Goal: Task Accomplishment & Management: Complete application form

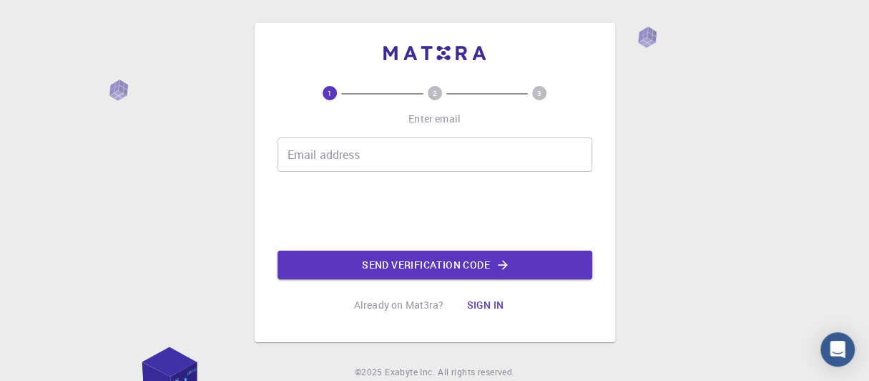
click at [469, 154] on input "Email address" at bounding box center [435, 154] width 315 height 34
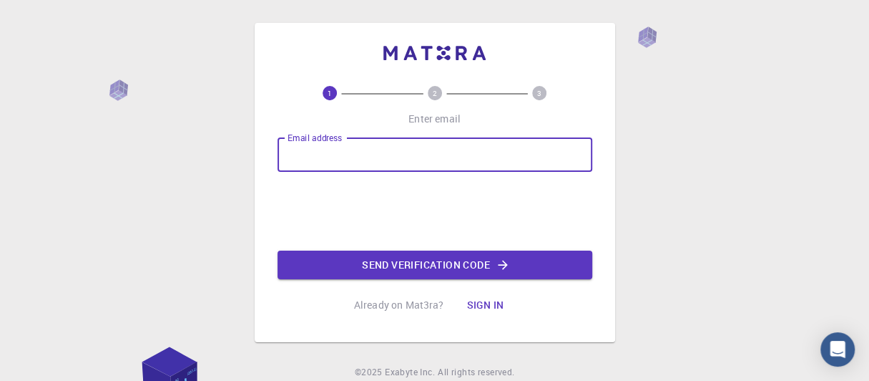
click at [465, 140] on input "Email address" at bounding box center [435, 154] width 315 height 34
type input "[EMAIL_ADDRESS][DOMAIN_NAME]"
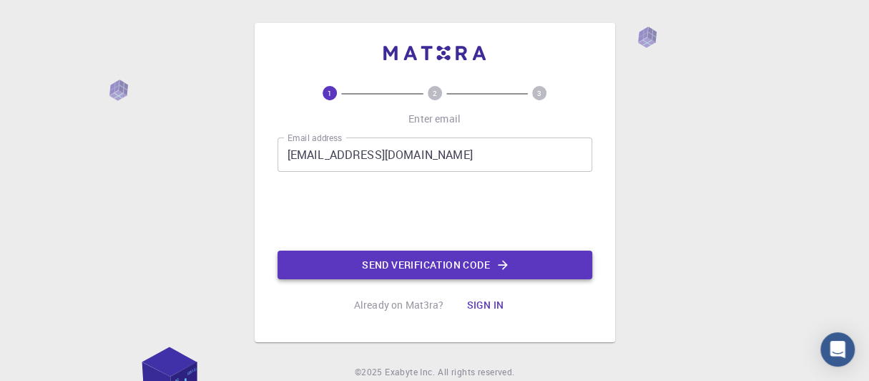
click at [382, 263] on button "Send verification code" at bounding box center [435, 264] width 315 height 29
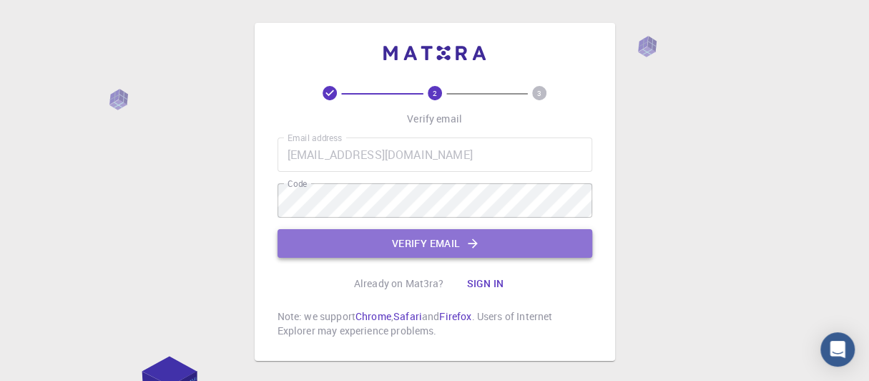
click at [396, 240] on button "Verify email" at bounding box center [435, 243] width 315 height 29
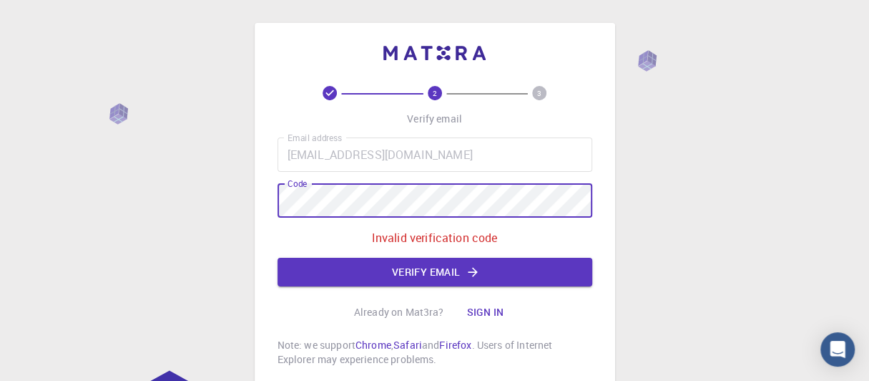
click at [264, 200] on div "2 3 Verify email Email address kdmurugan@gmail.com Email address Code Code Inva…" at bounding box center [435, 206] width 361 height 366
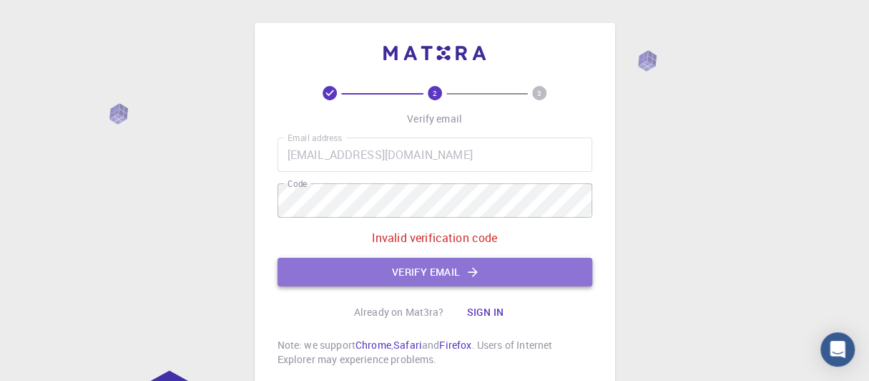
click at [406, 268] on button "Verify email" at bounding box center [435, 272] width 315 height 29
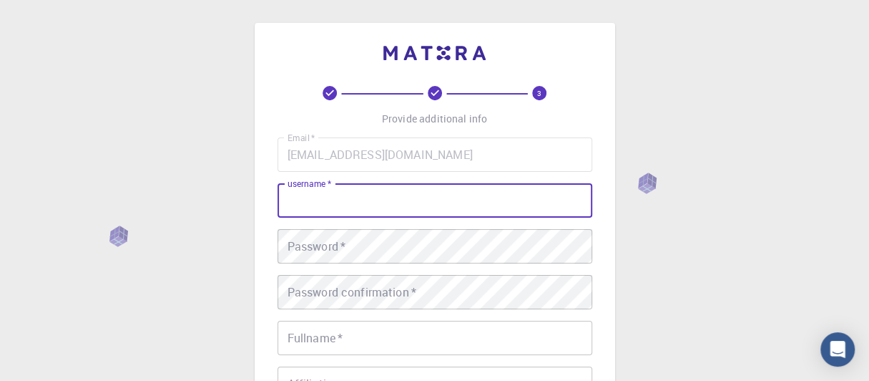
click at [386, 200] on input "username   *" at bounding box center [435, 200] width 315 height 34
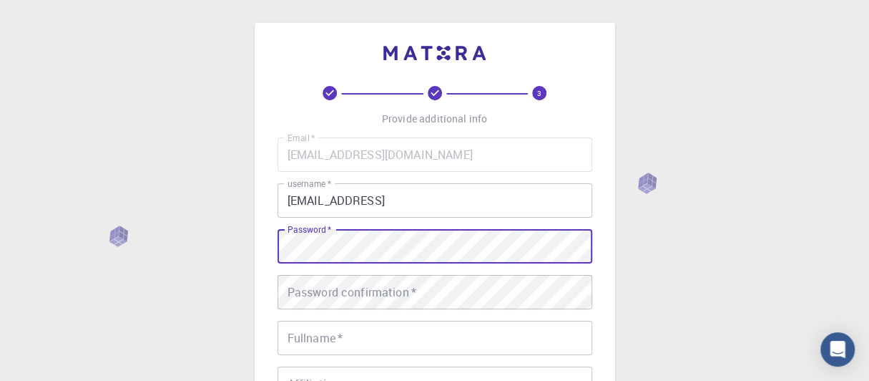
click at [440, 200] on input "kdmurugan@gmail.comm" at bounding box center [435, 200] width 315 height 34
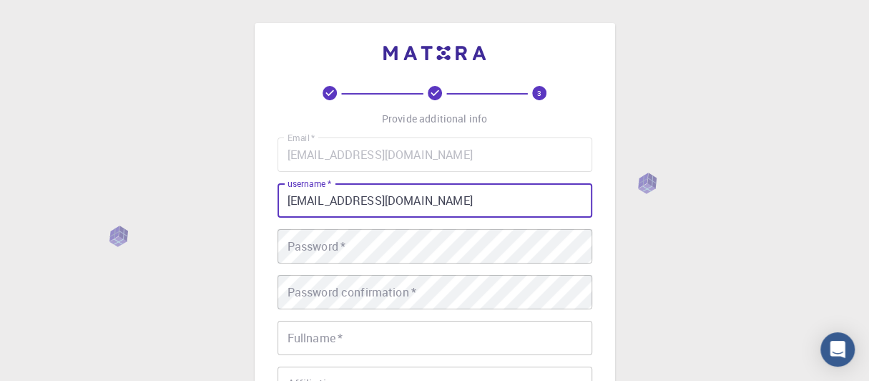
type input "[EMAIL_ADDRESS][DOMAIN_NAME]"
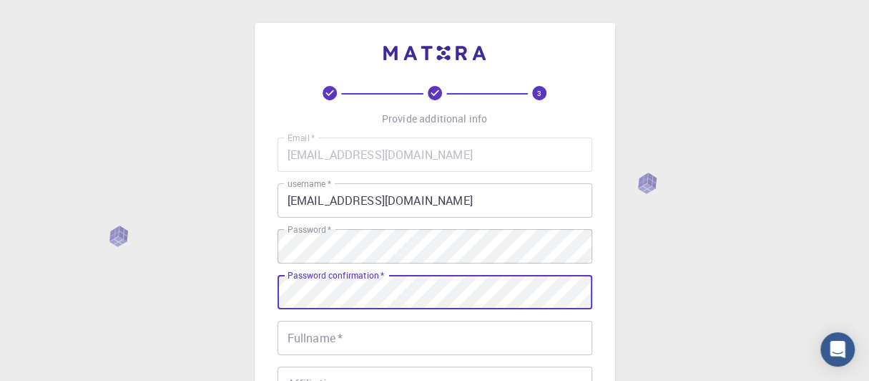
scroll to position [71, 0]
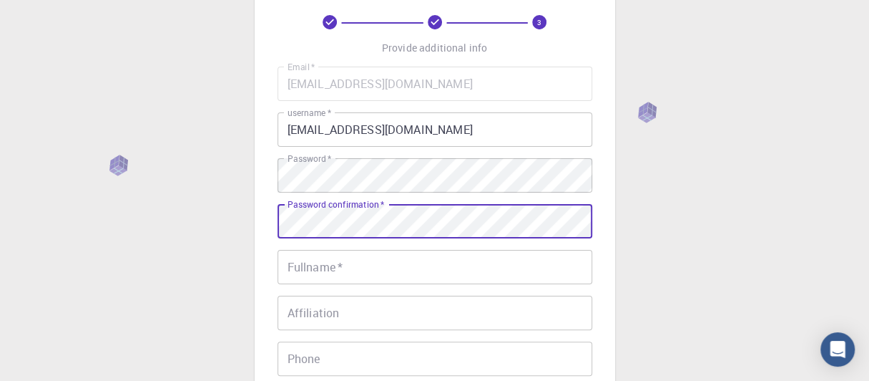
click at [381, 280] on input "Fullname   *" at bounding box center [435, 267] width 315 height 34
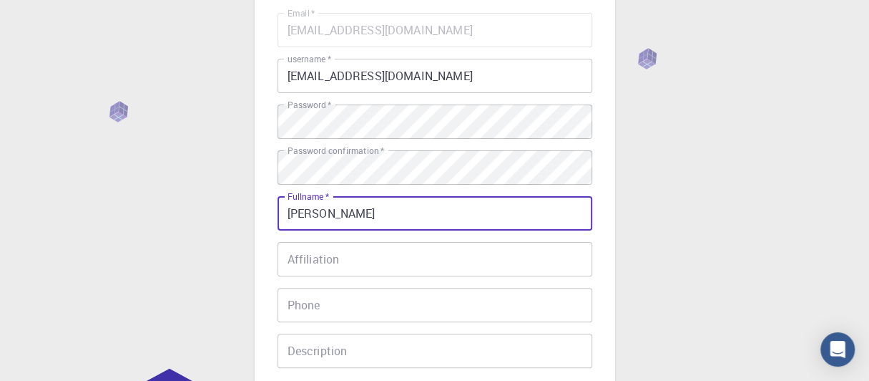
scroll to position [215, 0]
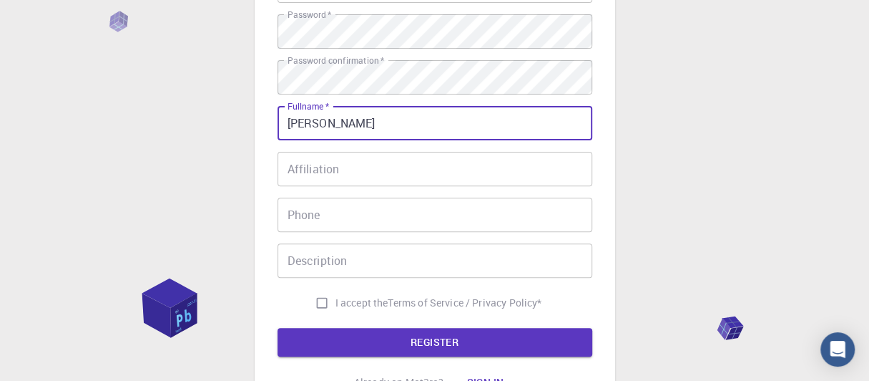
type input "[PERSON_NAME]"
click at [318, 297] on input "I accept the Terms of Service / Privacy Policy *" at bounding box center [321, 302] width 27 height 27
checkbox input "true"
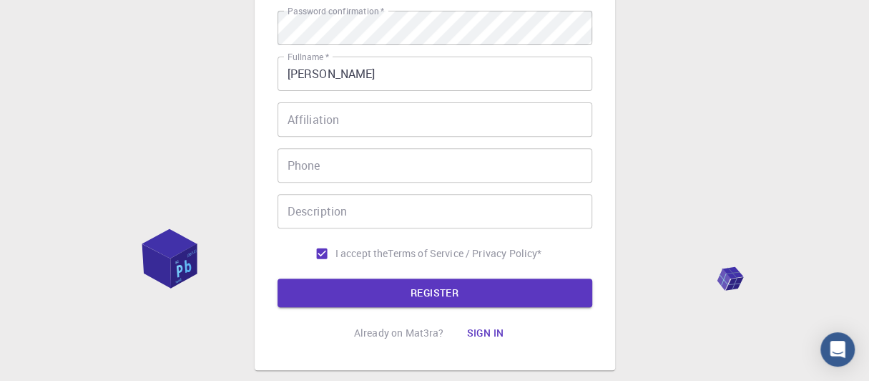
scroll to position [286, 0]
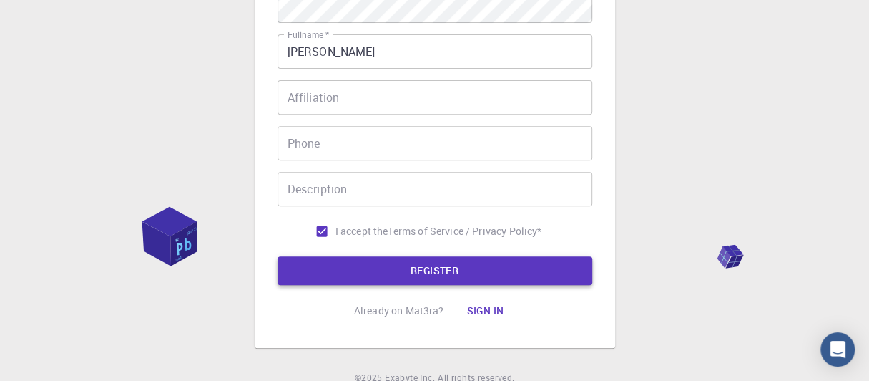
click at [392, 266] on button "REGISTER" at bounding box center [435, 270] width 315 height 29
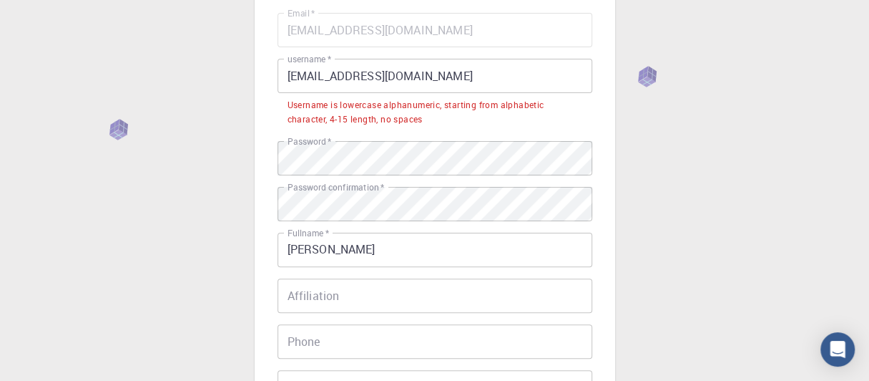
scroll to position [107, 0]
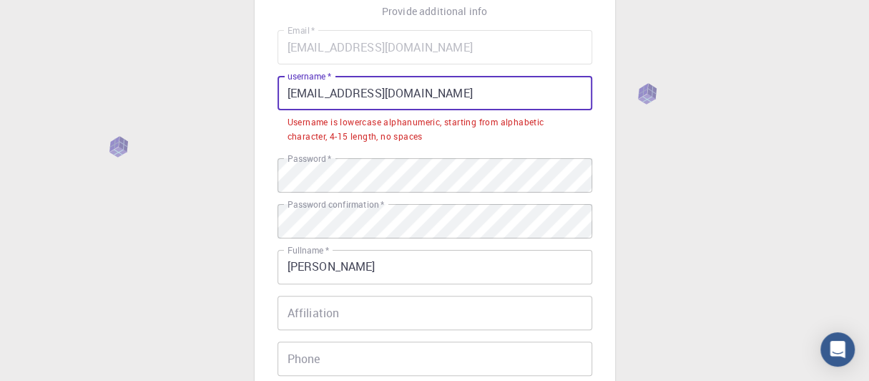
drag, startPoint x: 348, startPoint y: 95, endPoint x: 437, endPoint y: 90, distance: 88.9
click at [437, 90] on input "[EMAIL_ADDRESS][DOMAIN_NAME]" at bounding box center [435, 93] width 315 height 34
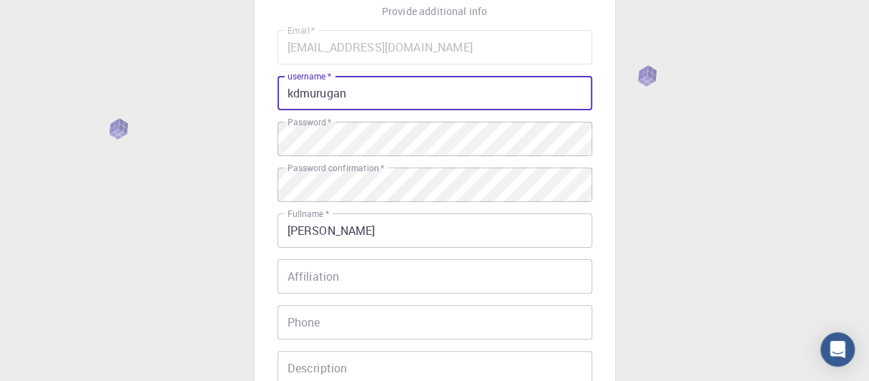
type input "kdmurugan"
click at [731, 147] on div "3 Provide additional info Email   * kdmurugan@gmail.com Email   * username   * …" at bounding box center [434, 257] width 869 height 728
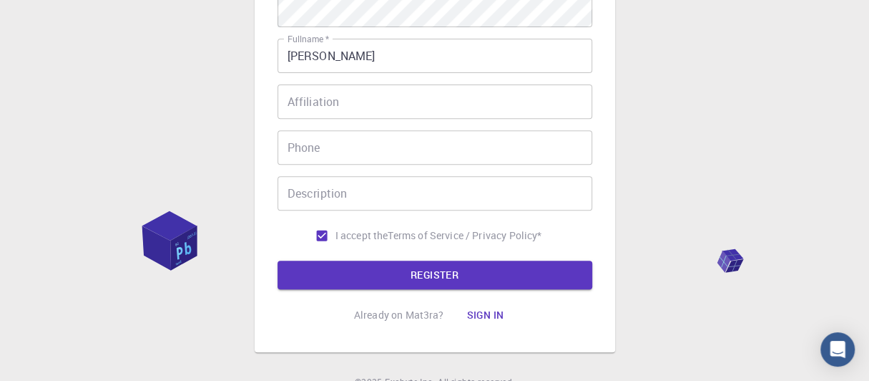
scroll to position [322, 0]
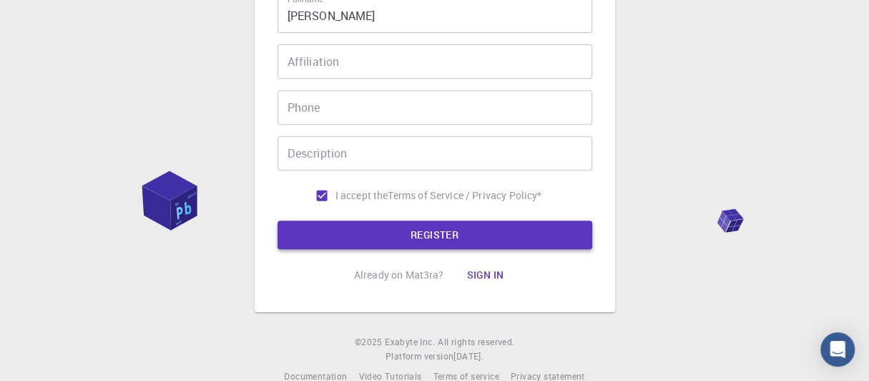
click at [400, 238] on button "REGISTER" at bounding box center [435, 234] width 315 height 29
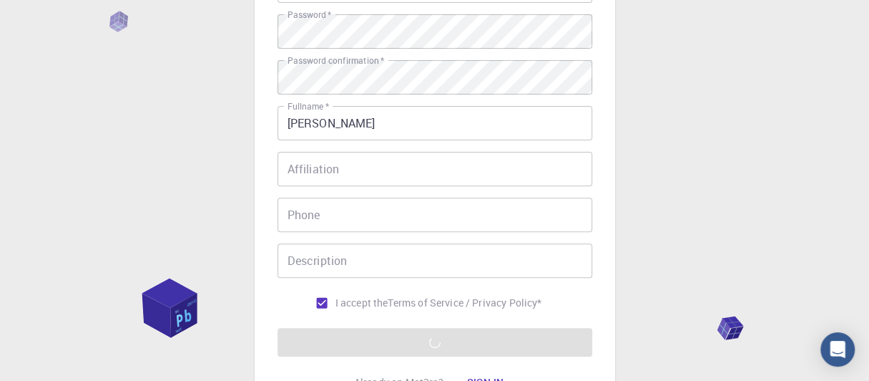
scroll to position [347, 0]
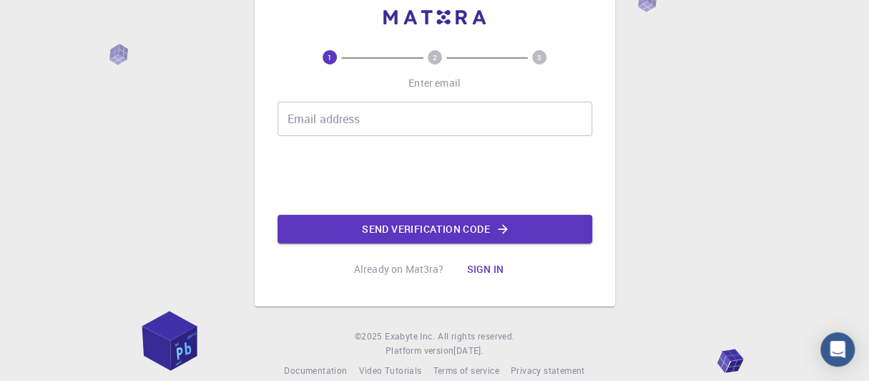
scroll to position [55, 0]
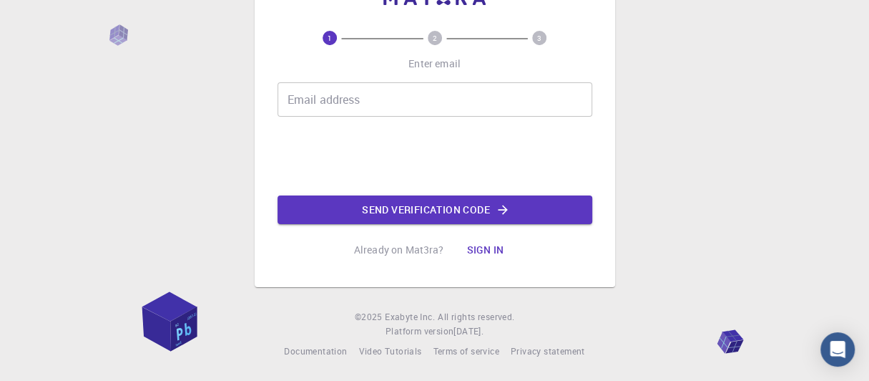
click at [499, 245] on button "Sign in" at bounding box center [485, 249] width 60 height 29
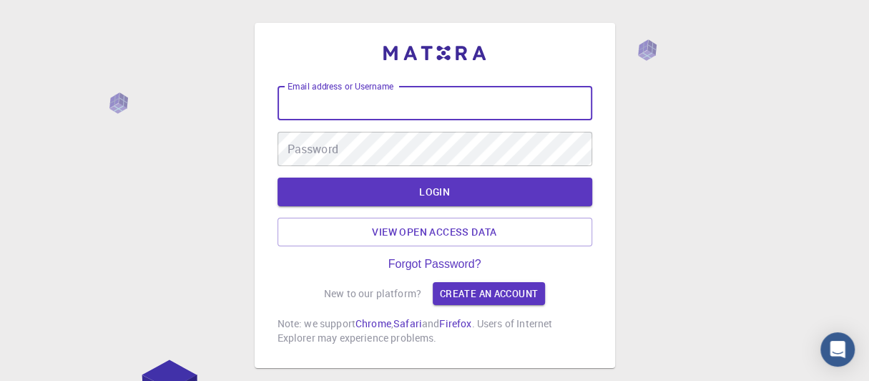
click at [464, 104] on input "Email address or Username" at bounding box center [435, 103] width 315 height 34
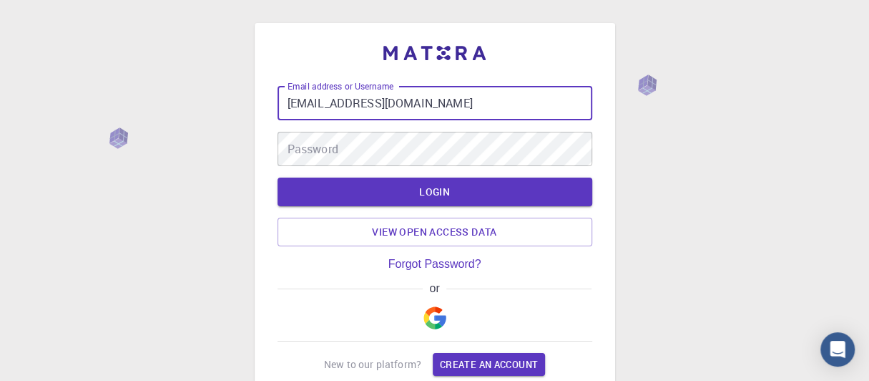
type input "[EMAIL_ADDRESS][DOMAIN_NAME]"
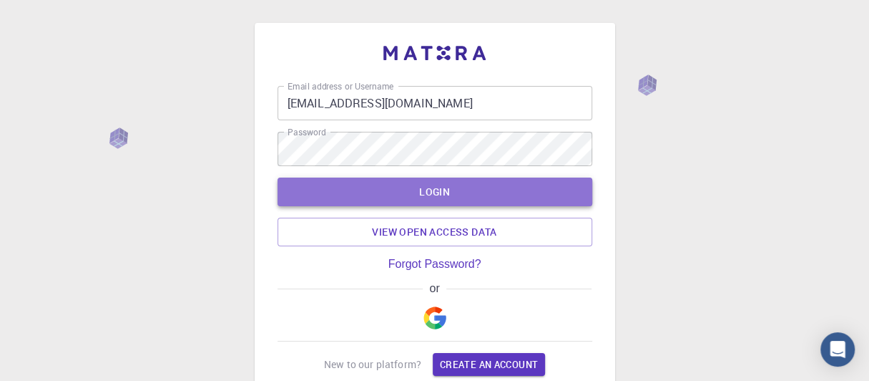
click at [490, 203] on button "LOGIN" at bounding box center [435, 191] width 315 height 29
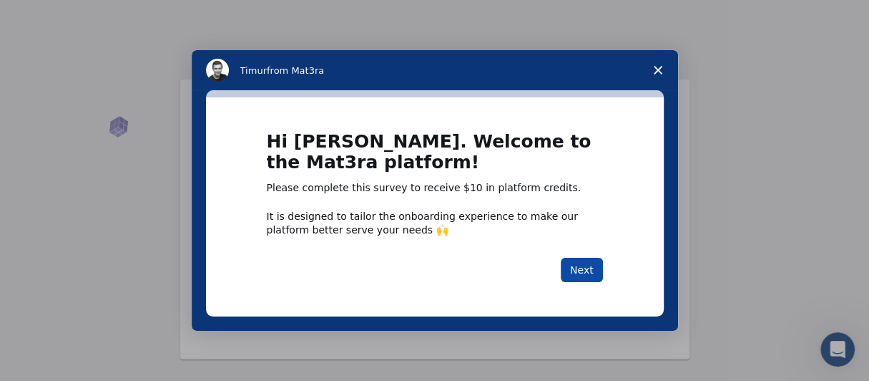
click at [578, 265] on button "Next" at bounding box center [582, 270] width 42 height 24
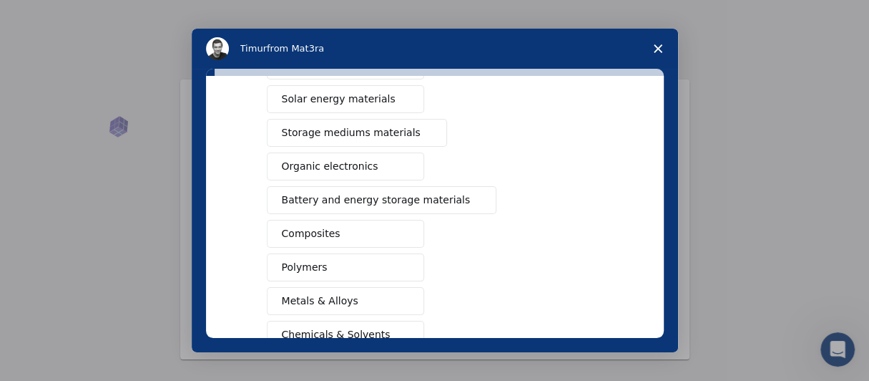
scroll to position [143, 0]
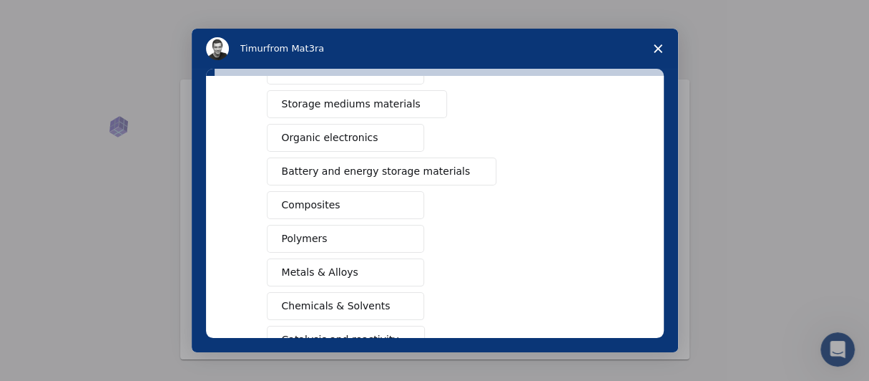
click at [333, 133] on span "Organic electronics" at bounding box center [330, 137] width 97 height 15
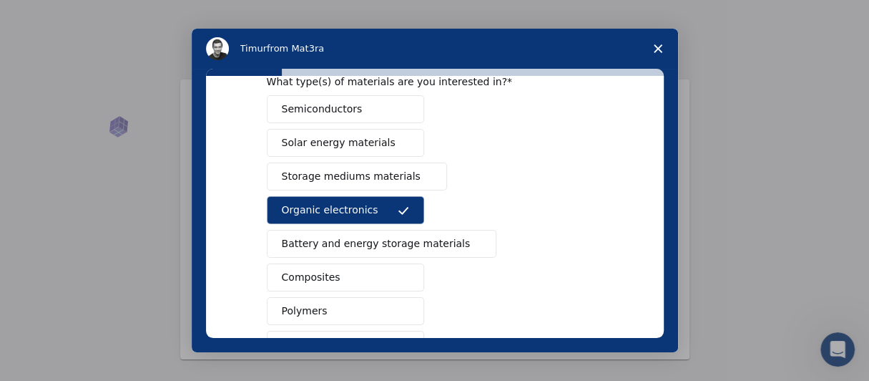
scroll to position [0, 0]
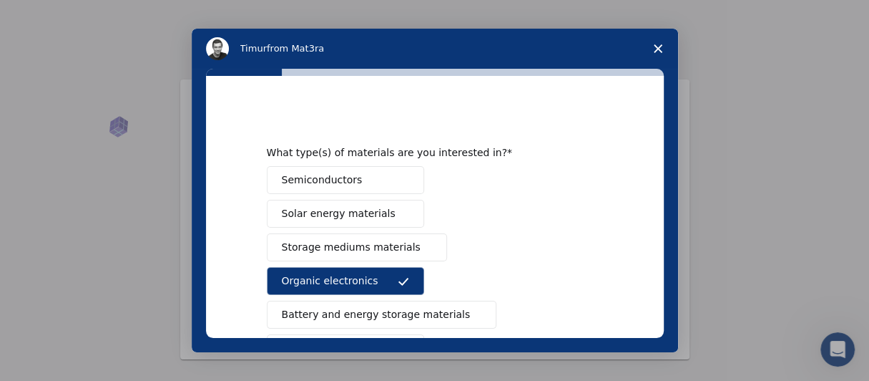
click at [336, 177] on span "Semiconductors" at bounding box center [322, 179] width 81 height 15
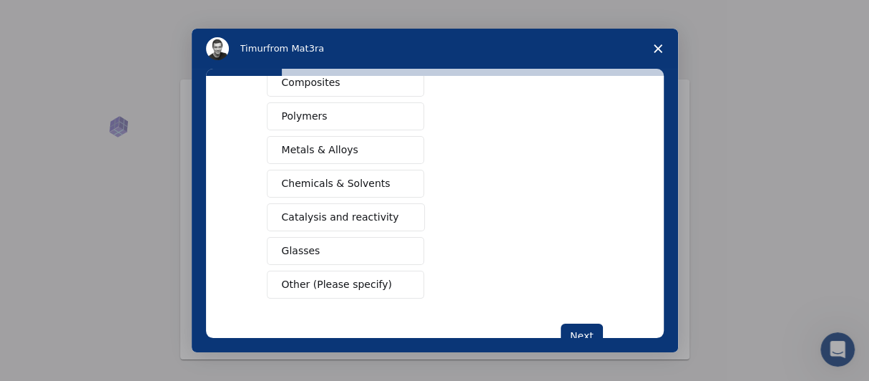
scroll to position [286, 0]
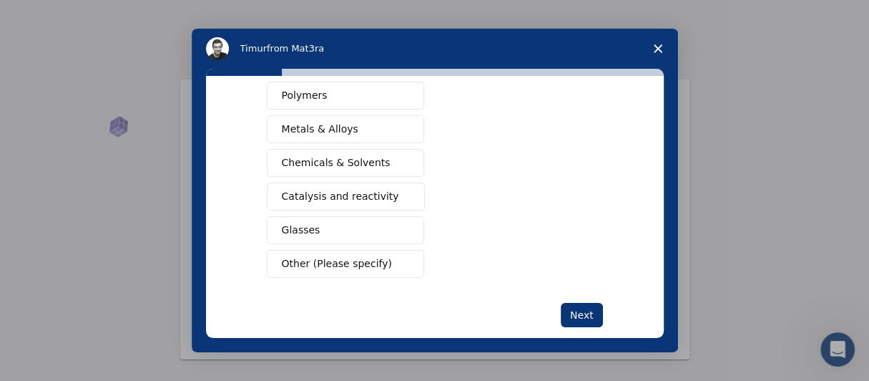
click at [353, 157] on span "Chemicals & Solvents" at bounding box center [336, 162] width 109 height 15
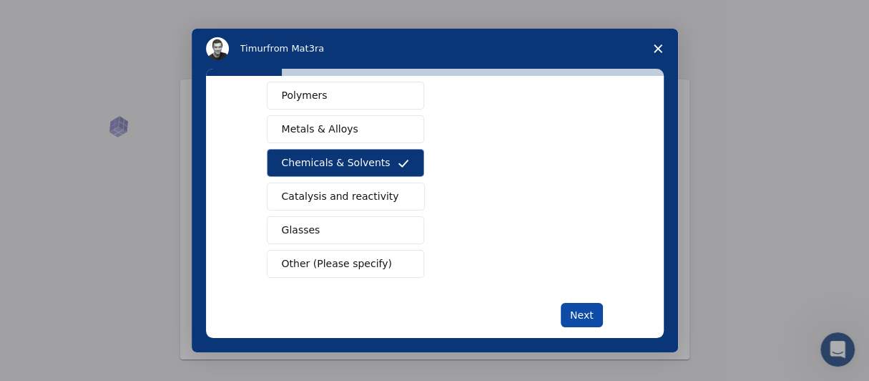
click at [575, 309] on button "Next" at bounding box center [582, 315] width 42 height 24
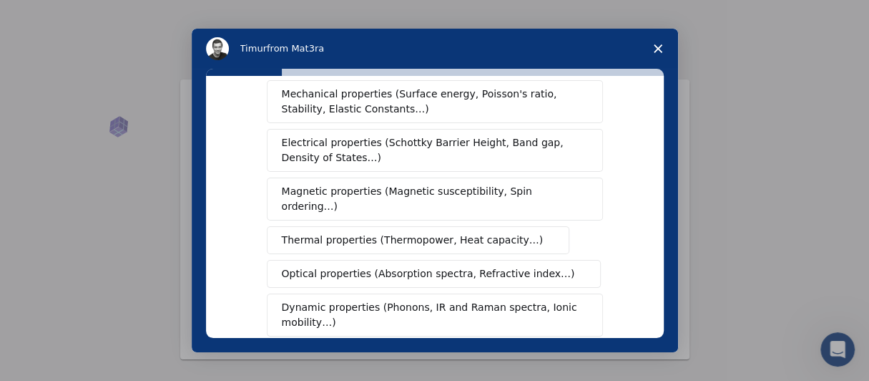
scroll to position [71, 0]
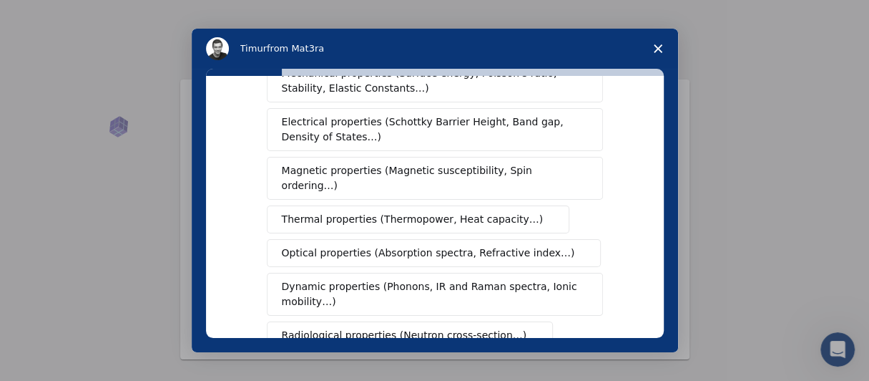
click at [371, 245] on span "Optical properties (Absorption spectra, Refractive index…)" at bounding box center [428, 252] width 293 height 15
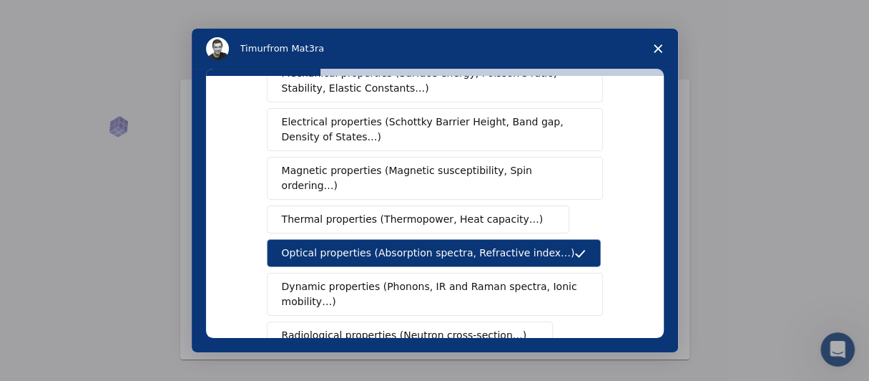
click at [397, 279] on span "Dynamic properties (Phonons, IR and Raman spectra, Ionic mobility…)" at bounding box center [430, 294] width 297 height 30
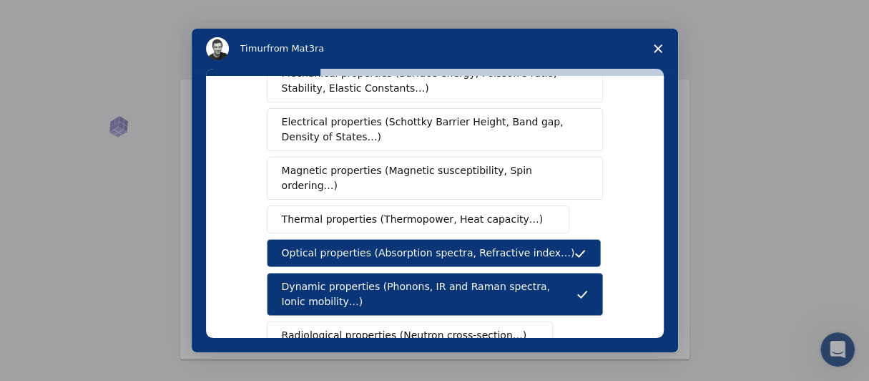
click at [379, 212] on span "Thermal properties (Thermopower, Heat capacity…)" at bounding box center [413, 219] width 262 height 15
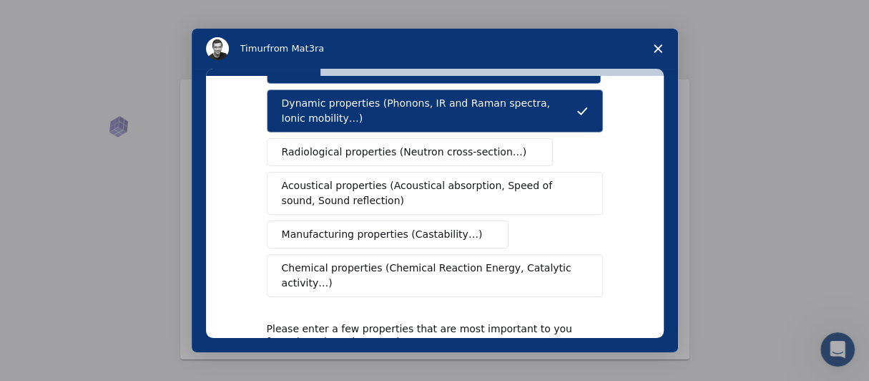
scroll to position [286, 0]
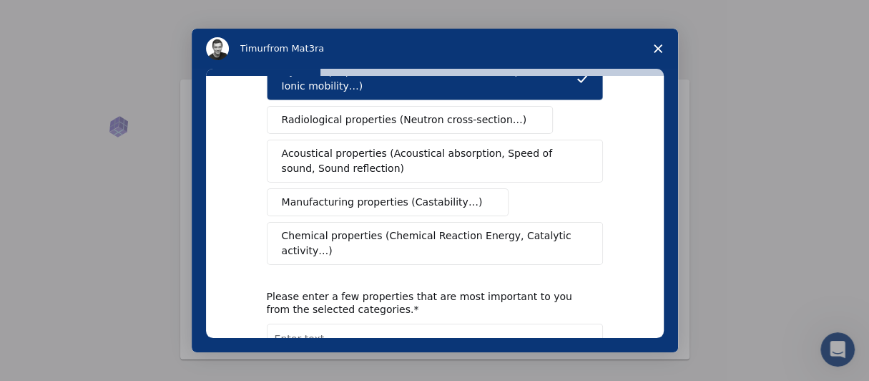
click at [467, 228] on span "Chemical properties (Chemical Reaction Energy, Catalytic activity…)" at bounding box center [430, 243] width 296 height 30
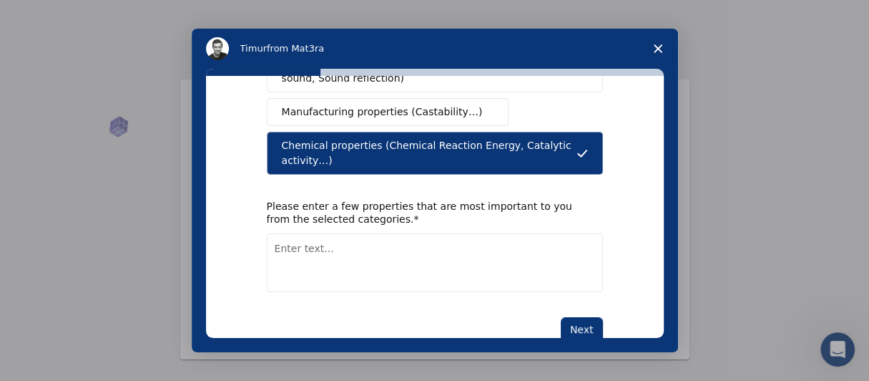
scroll to position [378, 0]
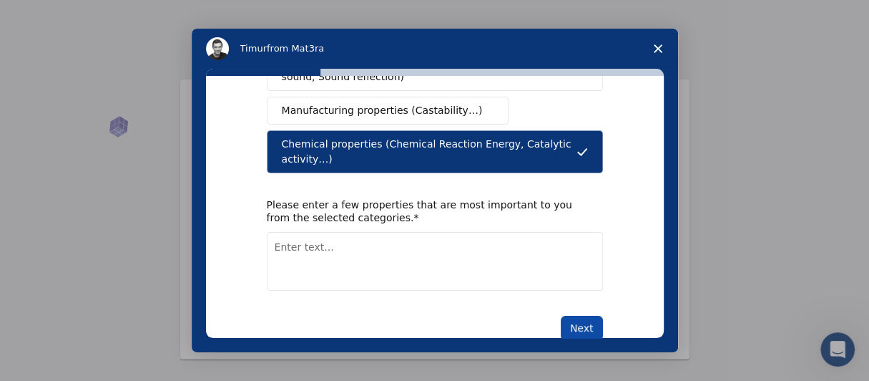
click at [581, 316] on button "Next" at bounding box center [582, 328] width 42 height 24
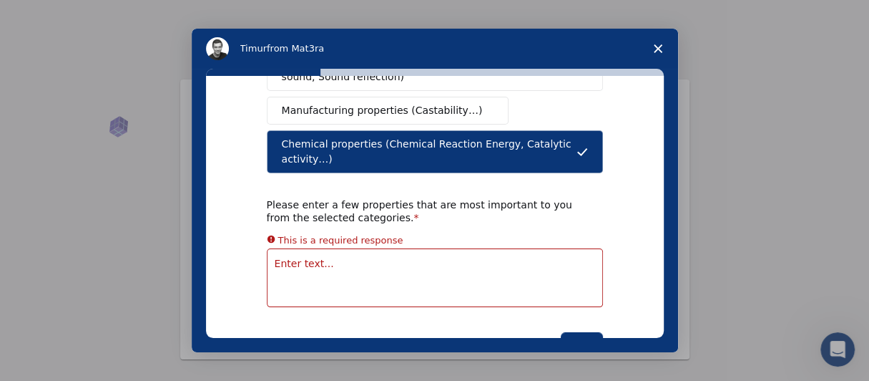
click at [462, 248] on textarea "Enter text..." at bounding box center [435, 277] width 336 height 59
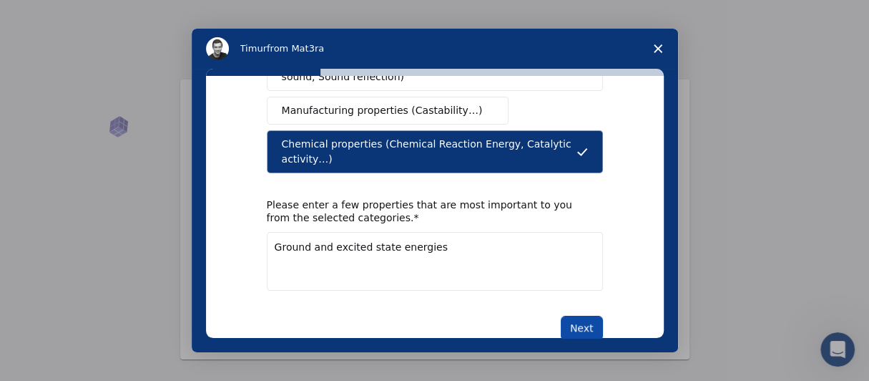
type textarea "Ground and excited state energies"
click at [585, 316] on button "Next" at bounding box center [582, 328] width 42 height 24
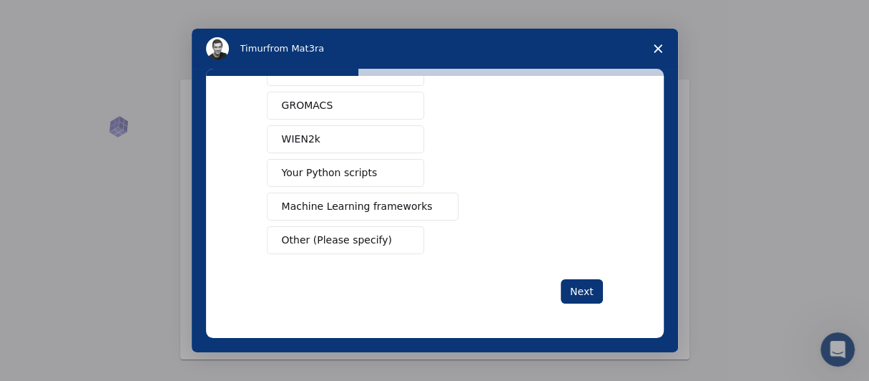
scroll to position [0, 0]
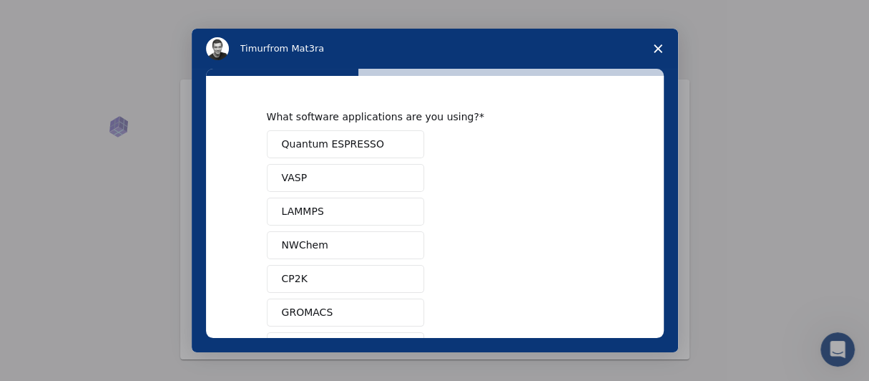
click at [368, 148] on button "Quantum ESPRESSO" at bounding box center [345, 144] width 157 height 28
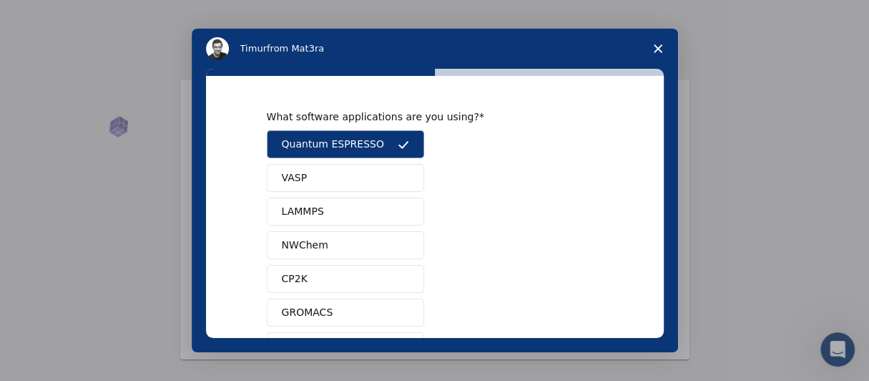
click at [314, 213] on span "LAMMPS" at bounding box center [303, 211] width 42 height 15
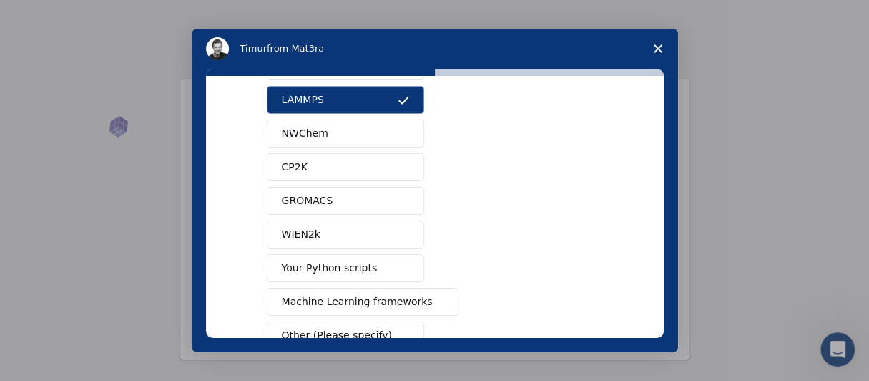
scroll to position [143, 0]
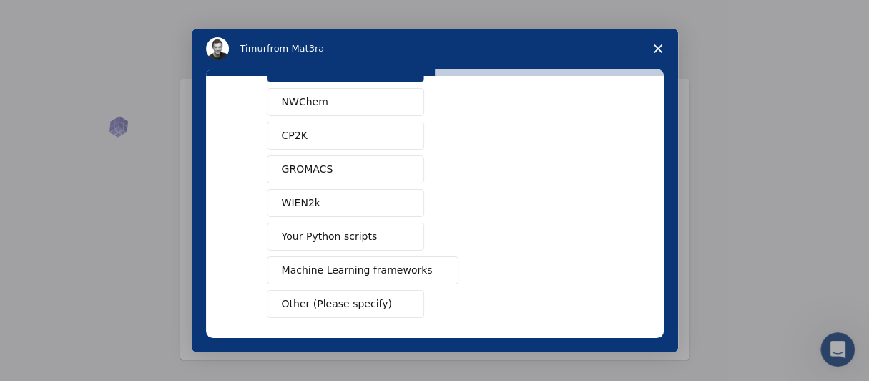
click at [323, 183] on div "Quantum ESPRESSO VASP LAMMPS NWChem CP2K GROMACS WIEN2k Your Python scripts Mac…" at bounding box center [435, 152] width 336 height 331
click at [321, 172] on span "GROMACS" at bounding box center [308, 169] width 52 height 15
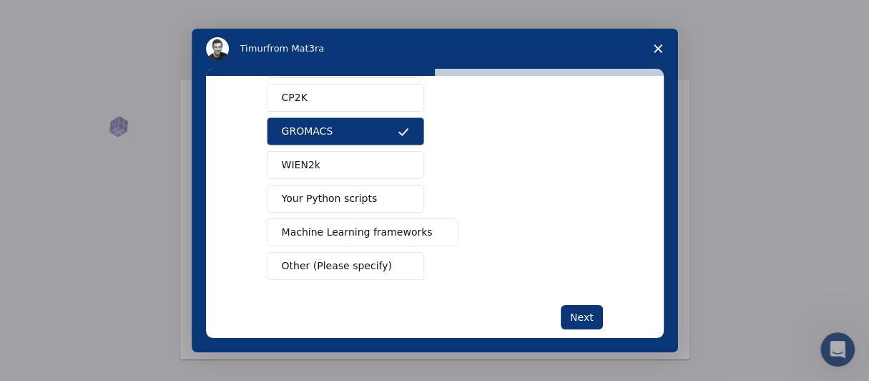
scroll to position [201, 0]
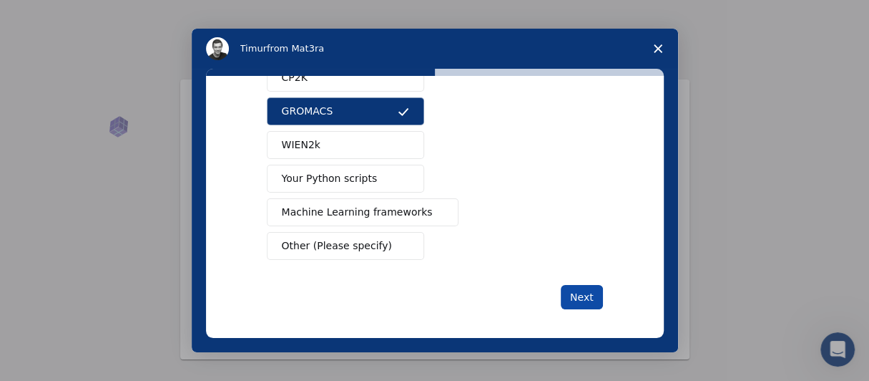
click at [575, 291] on button "Next" at bounding box center [582, 297] width 42 height 24
click at [587, 292] on button "Next" at bounding box center [582, 297] width 42 height 24
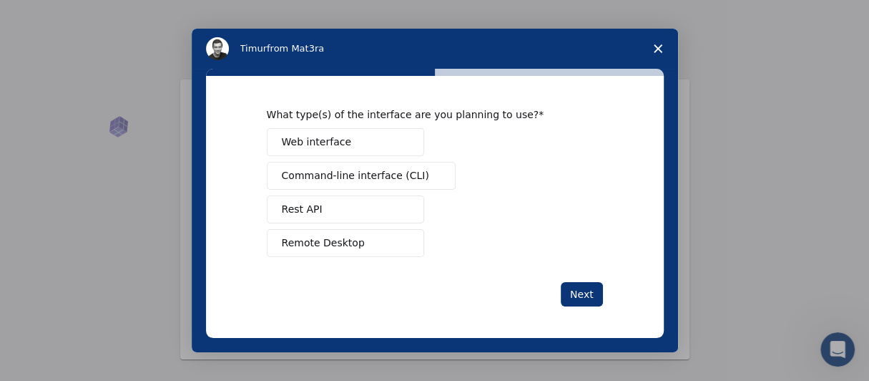
click at [291, 141] on span "Web interface" at bounding box center [316, 142] width 69 height 15
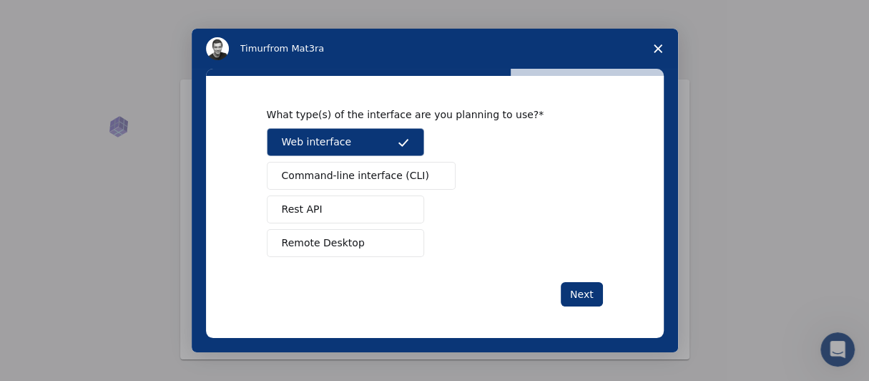
click at [320, 182] on button "Command-line interface (CLI)" at bounding box center [361, 176] width 189 height 28
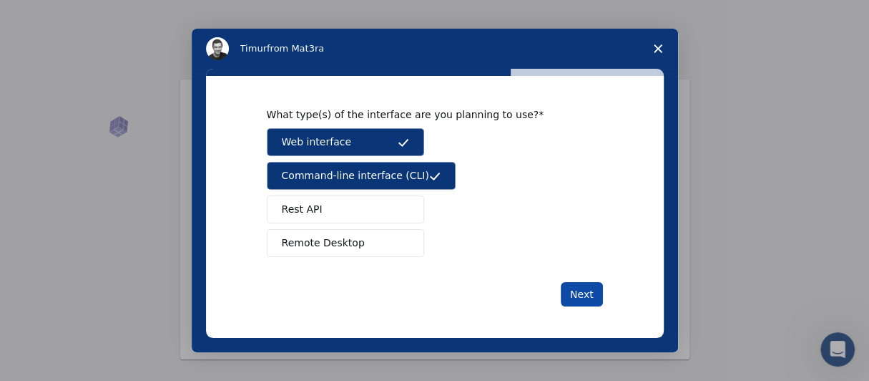
click at [590, 291] on button "Next" at bounding box center [582, 294] width 42 height 24
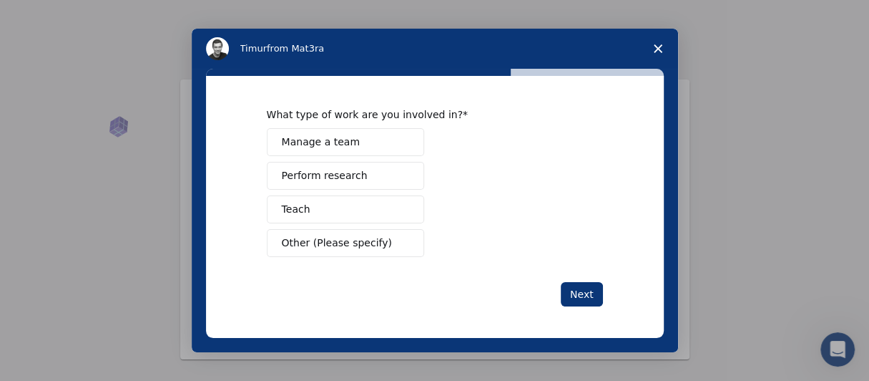
click at [328, 173] on span "Perform research" at bounding box center [325, 175] width 86 height 15
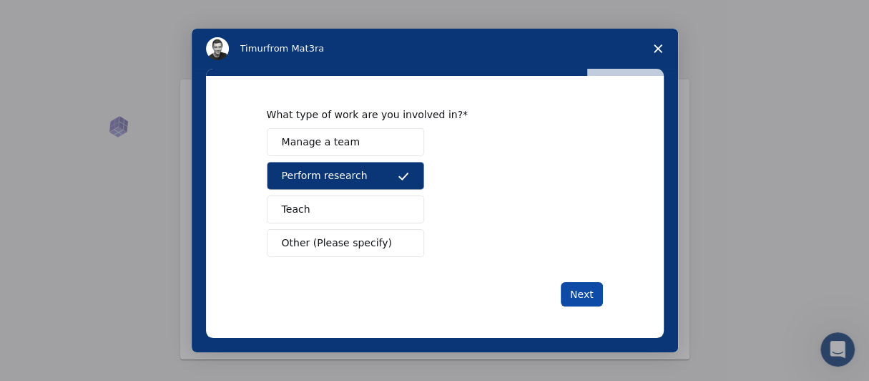
click at [576, 286] on button "Next" at bounding box center [582, 294] width 42 height 24
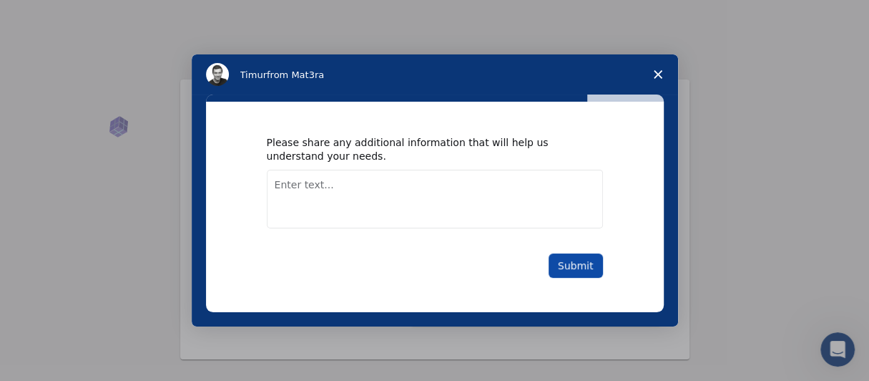
click at [590, 266] on button "Submit" at bounding box center [576, 265] width 54 height 24
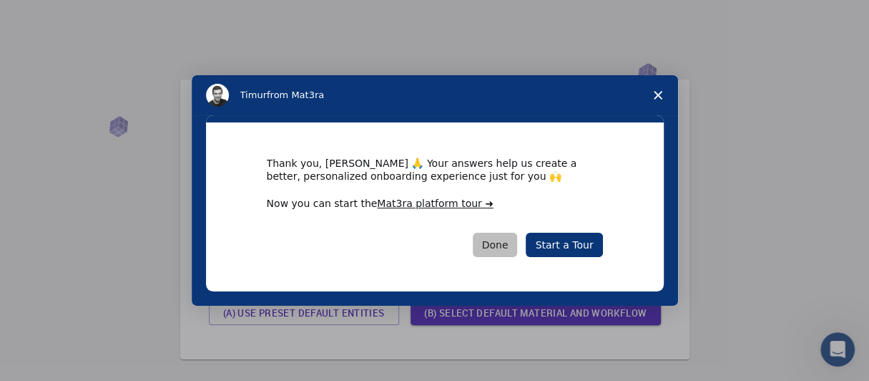
click at [517, 248] on button "Done" at bounding box center [495, 245] width 45 height 24
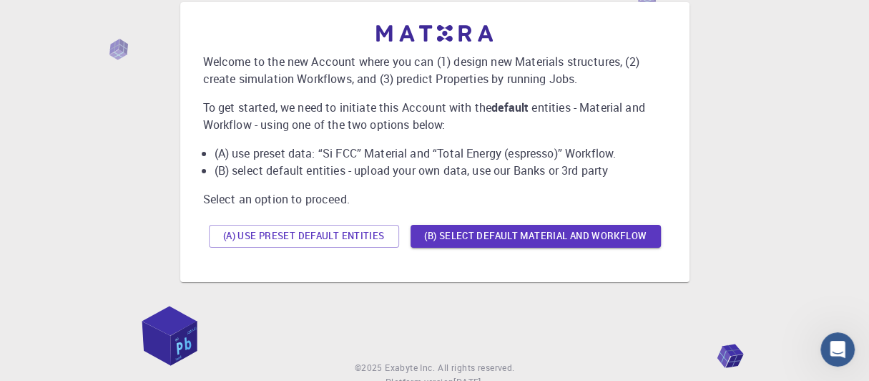
scroll to position [57, 0]
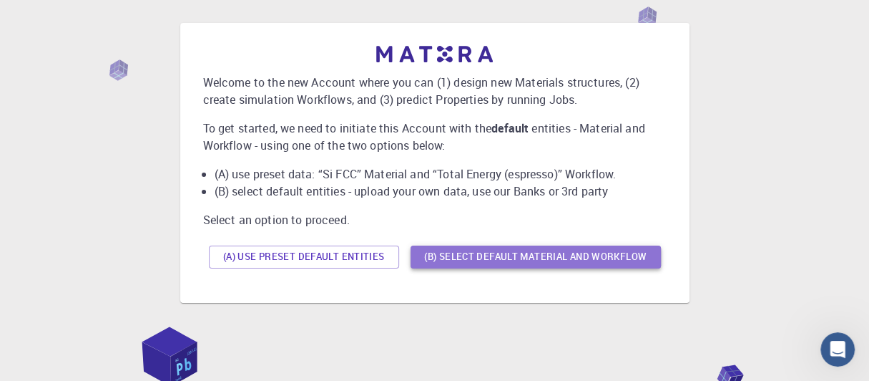
click at [515, 248] on button "(B) Select default material and workflow" at bounding box center [536, 256] width 250 height 23
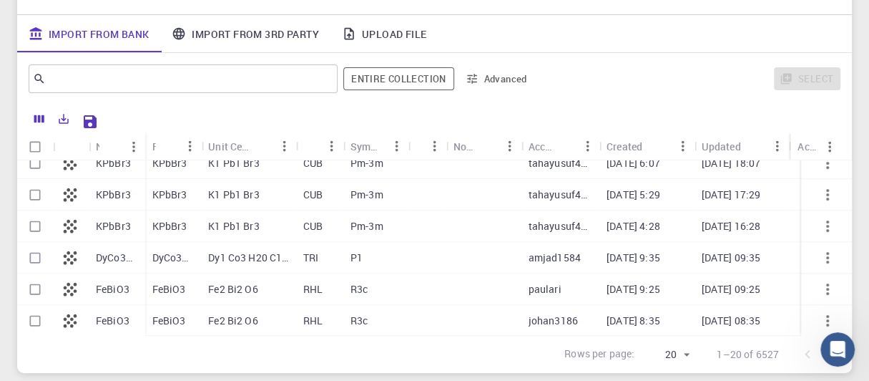
scroll to position [236, 0]
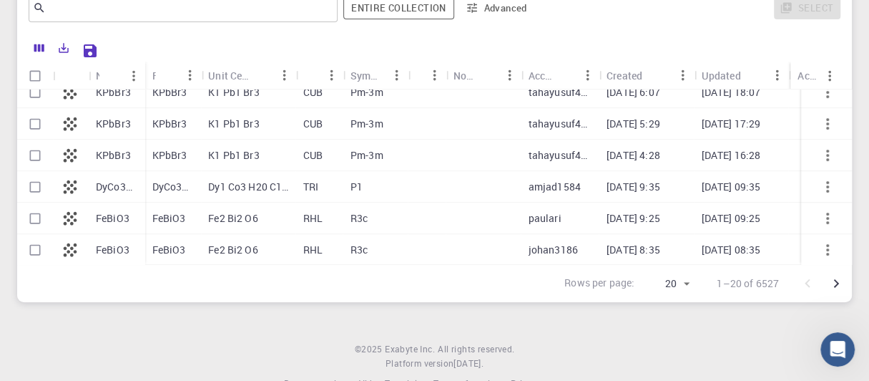
click at [683, 285] on body "Initial Account Setup for [PERSON_NAME] Select Materials, Workflows and assign …" at bounding box center [434, 89] width 869 height 650
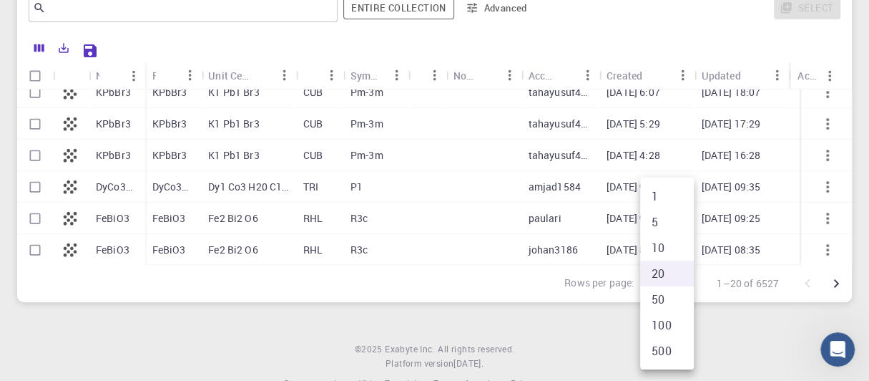
click at [666, 321] on li "100" at bounding box center [667, 325] width 54 height 26
type input "100"
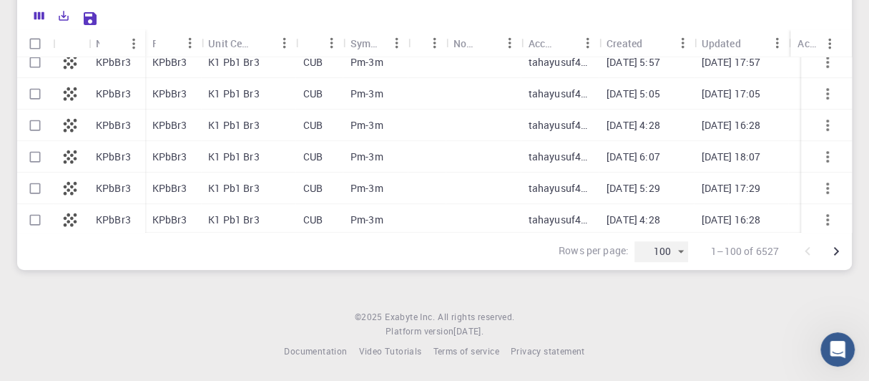
scroll to position [429, 0]
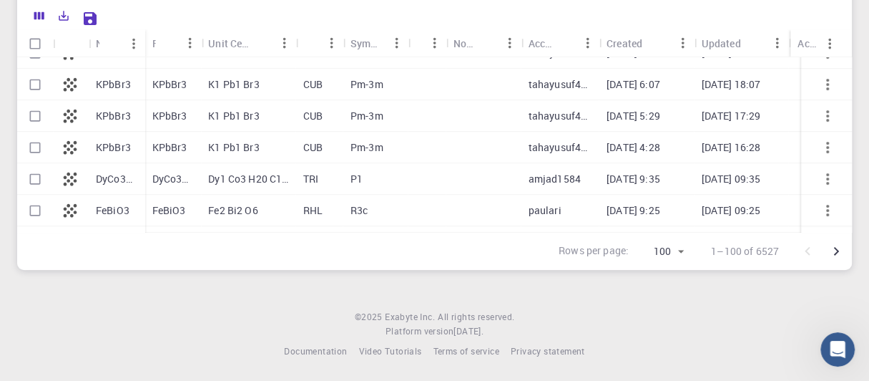
click at [94, 86] on div "KPbBr3" at bounding box center [117, 84] width 57 height 31
checkbox input "true"
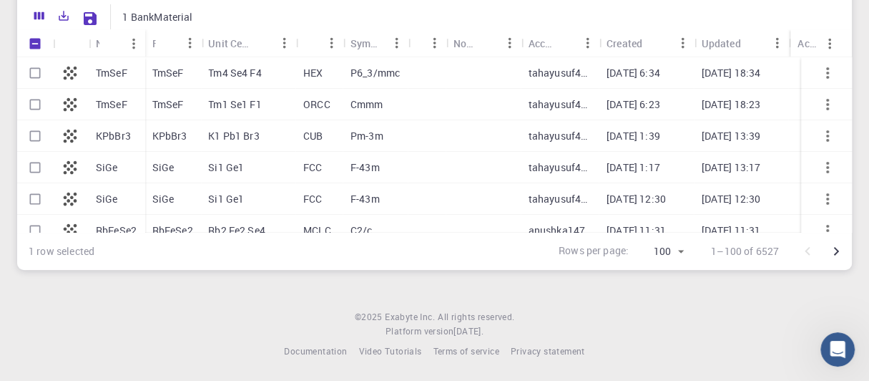
scroll to position [0, 0]
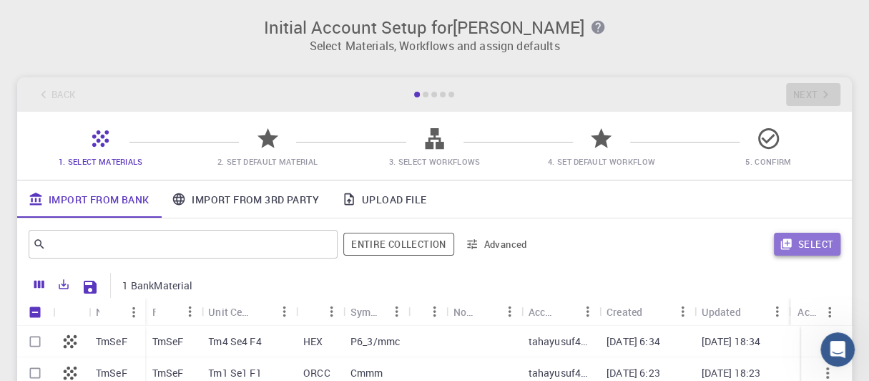
click at [801, 246] on button "Select" at bounding box center [807, 244] width 67 height 23
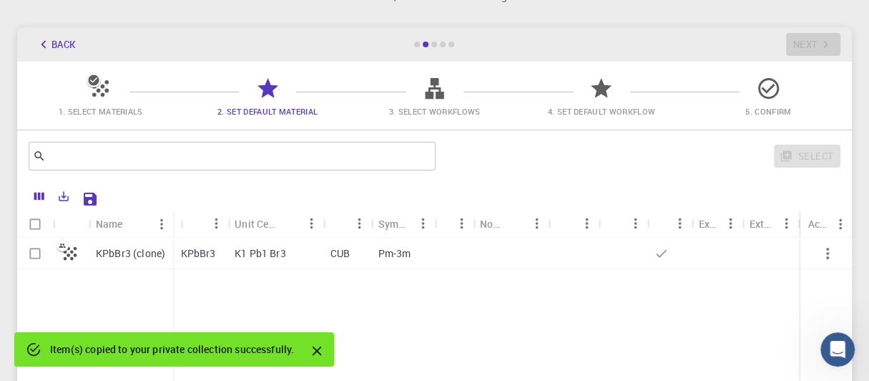
scroll to position [71, 0]
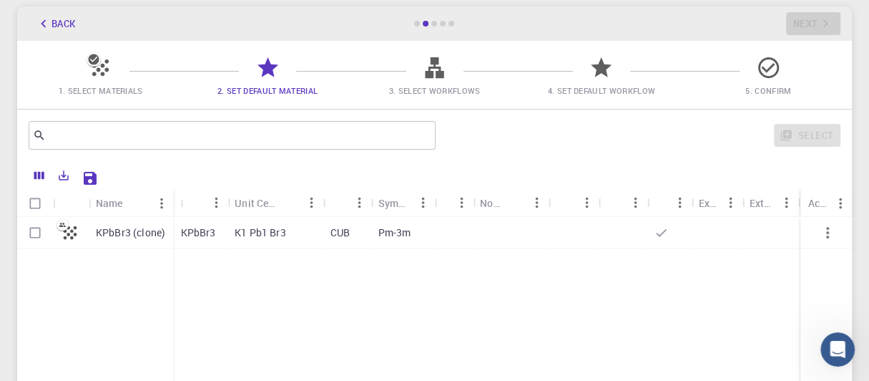
click at [100, 232] on p "KPbBr3 (clone)" at bounding box center [130, 232] width 69 height 14
checkbox input "true"
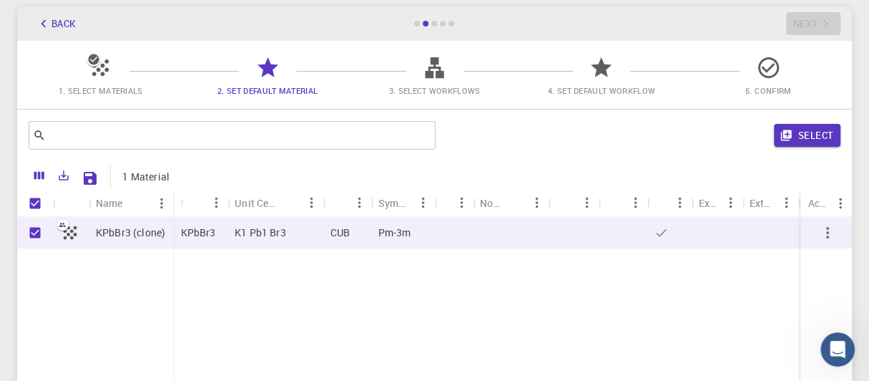
click at [830, 235] on icon "button" at bounding box center [827, 232] width 17 height 17
click at [799, 142] on button "Select" at bounding box center [807, 135] width 67 height 23
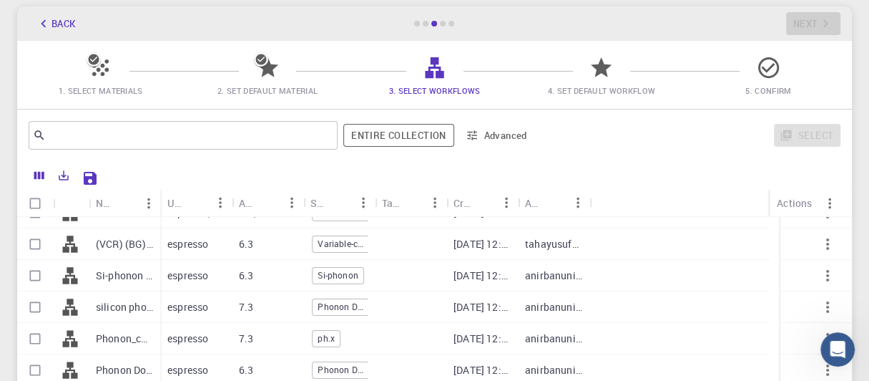
scroll to position [0, 0]
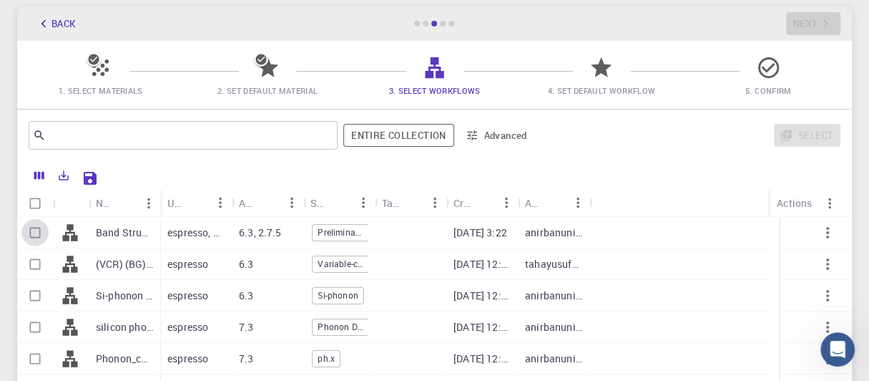
click at [43, 232] on input "Select row" at bounding box center [34, 232] width 27 height 27
checkbox input "true"
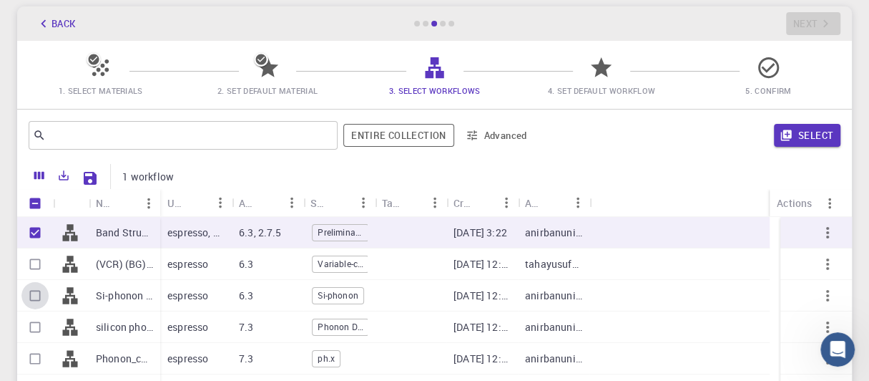
click at [29, 289] on input "Select row" at bounding box center [34, 295] width 27 height 27
checkbox input "true"
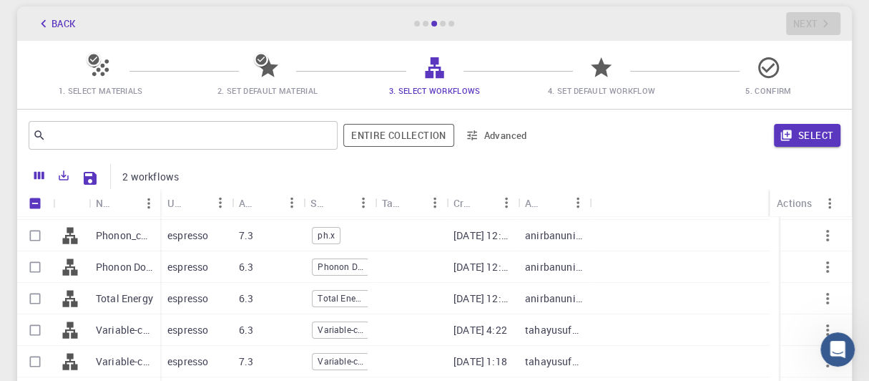
scroll to position [143, 0]
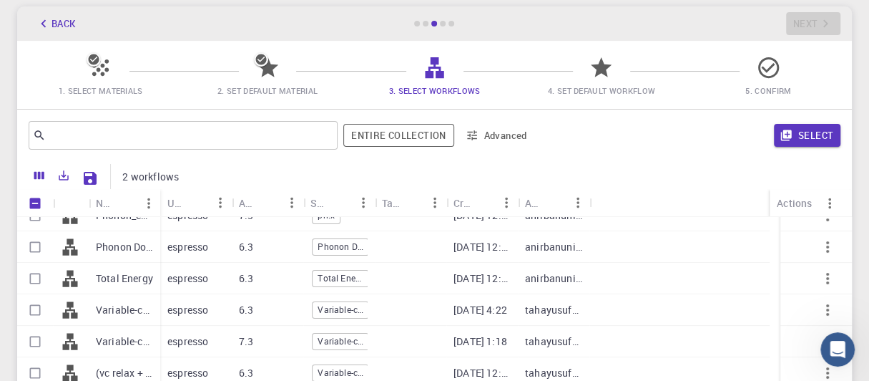
click at [36, 274] on input "Select row" at bounding box center [34, 278] width 27 height 27
checkbox input "true"
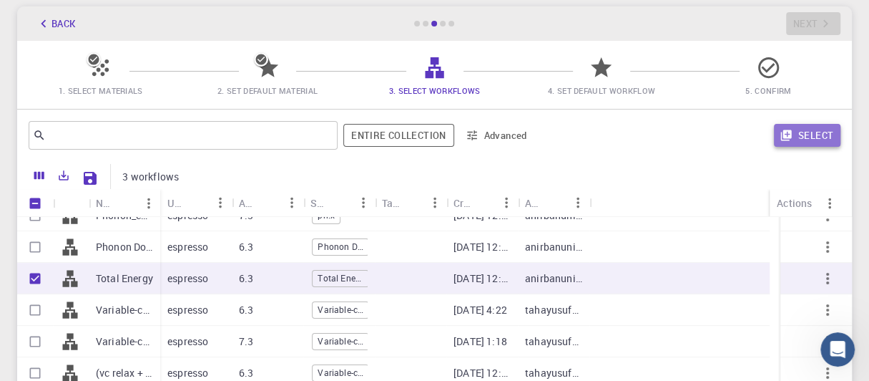
click at [816, 136] on button "Select" at bounding box center [807, 135] width 67 height 23
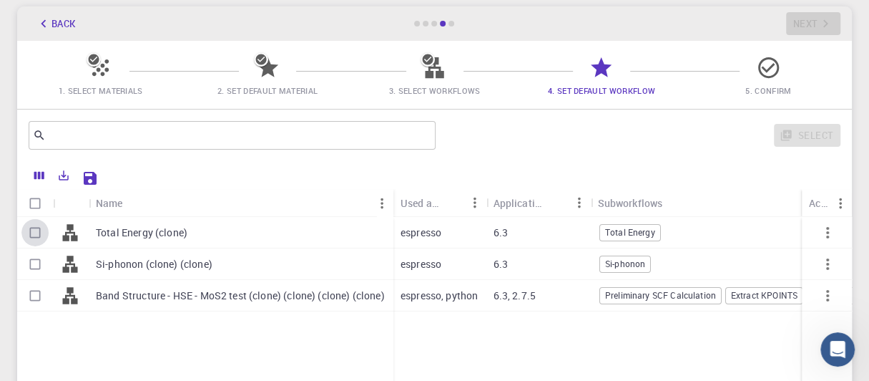
click at [31, 232] on input "Select row" at bounding box center [34, 232] width 27 height 27
checkbox input "true"
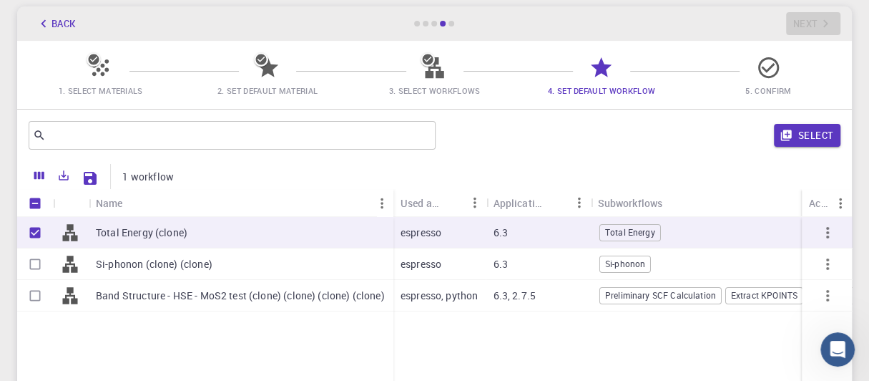
click at [37, 261] on input "Select row" at bounding box center [34, 263] width 27 height 27
checkbox input "true"
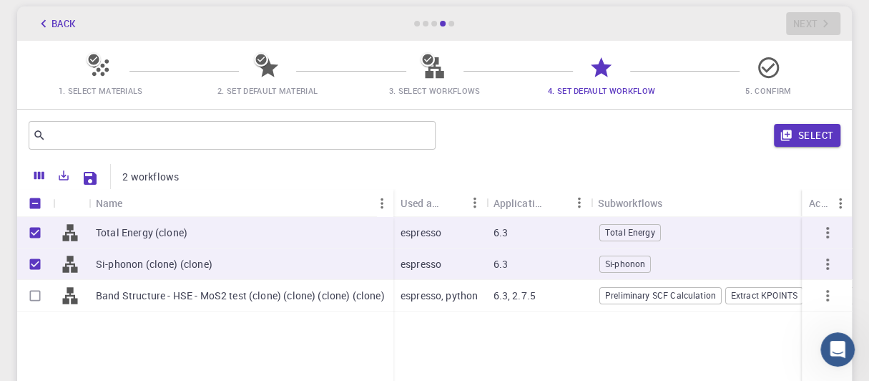
click at [35, 293] on input "Select row" at bounding box center [34, 295] width 27 height 27
checkbox input "true"
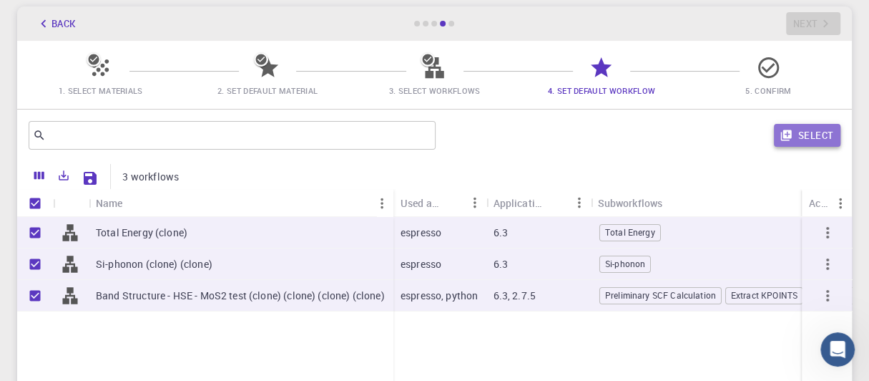
click at [825, 131] on button "Select" at bounding box center [807, 135] width 67 height 23
checkbox input "false"
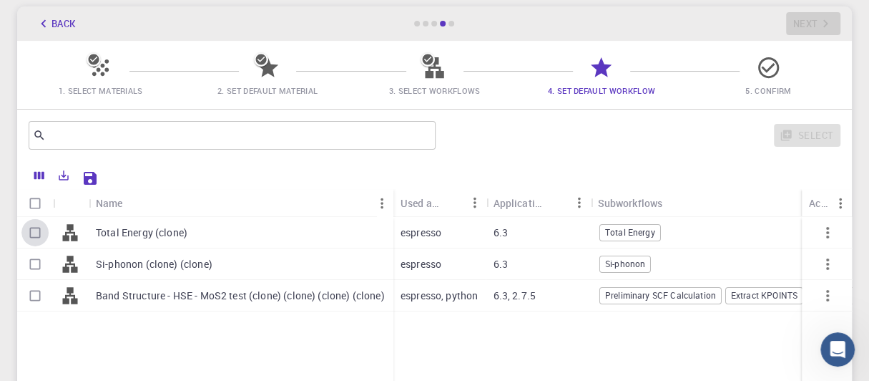
click at [41, 227] on input "Select row" at bounding box center [34, 232] width 27 height 27
checkbox input "true"
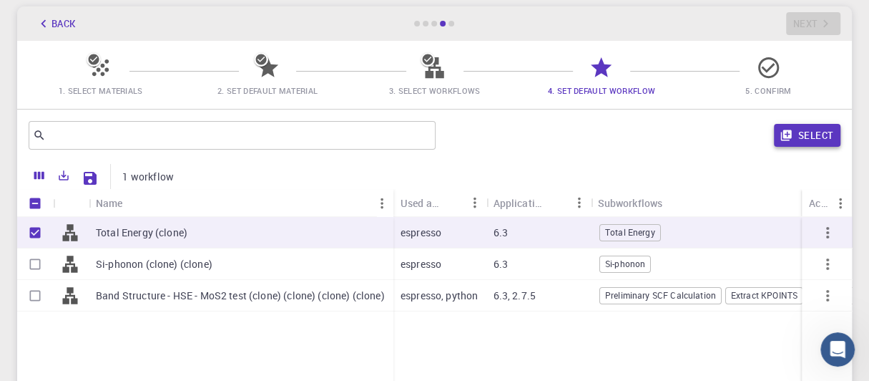
click at [813, 140] on button "Select" at bounding box center [807, 135] width 67 height 23
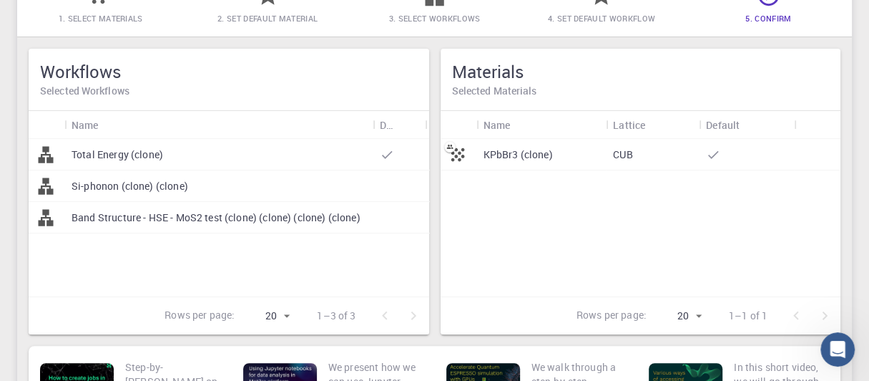
click at [513, 150] on p "KPbBr3 (clone)" at bounding box center [518, 154] width 69 height 14
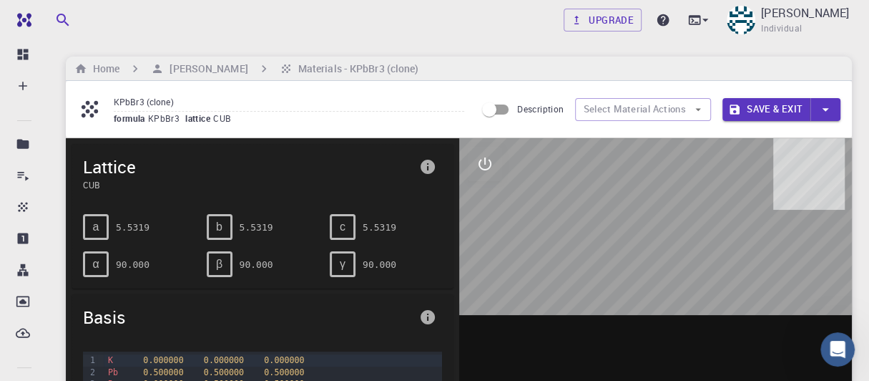
drag, startPoint x: 733, startPoint y: 237, endPoint x: 659, endPoint y: 210, distance: 79.2
click at [660, 211] on div at bounding box center [656, 360] width 394 height 445
drag, startPoint x: 651, startPoint y: 255, endPoint x: 589, endPoint y: 185, distance: 93.8
click at [593, 187] on div at bounding box center [656, 360] width 394 height 445
click at [480, 162] on icon "interactive" at bounding box center [485, 163] width 17 height 17
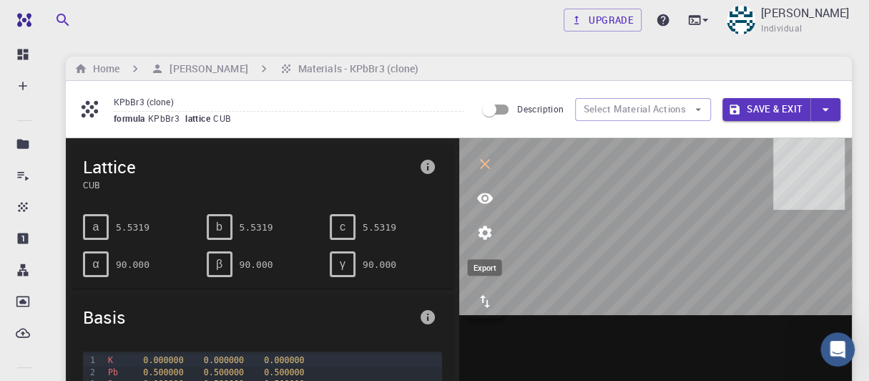
click at [491, 308] on icon "export" at bounding box center [485, 301] width 17 height 17
click at [613, 104] on button "Select Material Actions" at bounding box center [643, 109] width 136 height 23
click at [831, 113] on icon "button" at bounding box center [826, 110] width 16 height 16
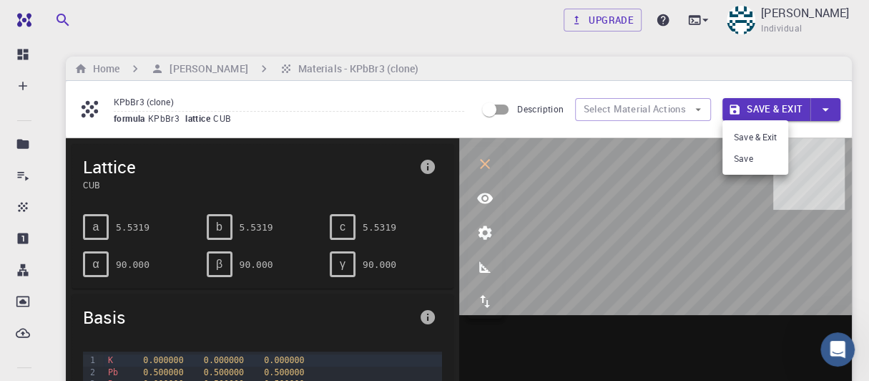
click at [630, 129] on div at bounding box center [434, 190] width 869 height 381
click at [763, 102] on button "Save & Exit" at bounding box center [767, 109] width 88 height 23
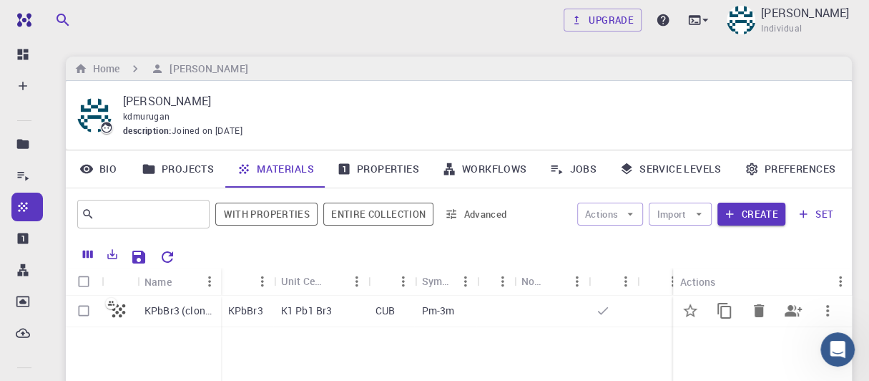
click at [165, 316] on p "KPbBr3 (clone)" at bounding box center [179, 310] width 69 height 14
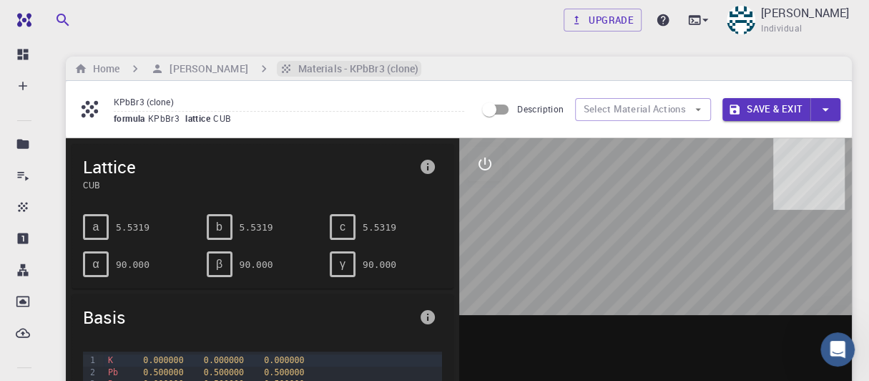
click at [354, 63] on h6 "Materials - KPbBr3 (clone)" at bounding box center [356, 69] width 127 height 16
click at [765, 114] on button "Save & Exit" at bounding box center [767, 109] width 88 height 23
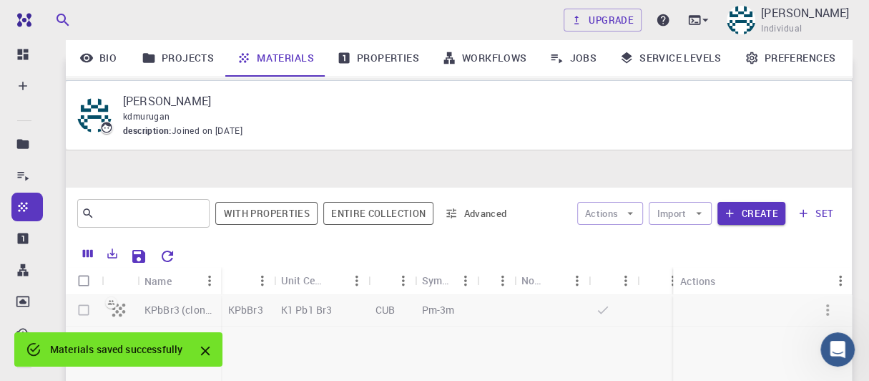
scroll to position [143, 0]
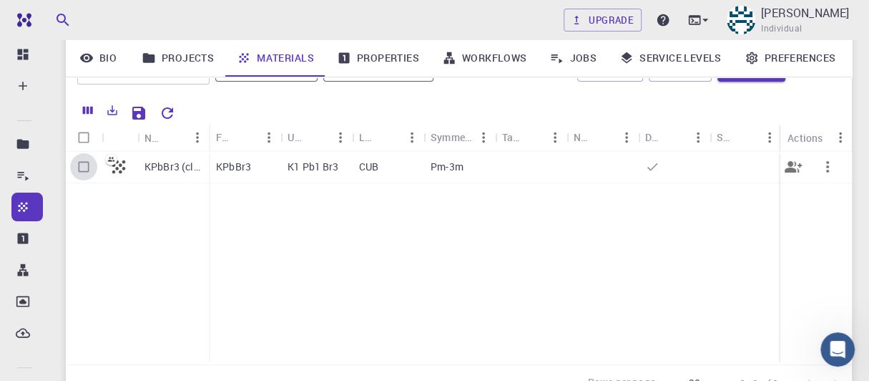
click at [84, 164] on input "Select row" at bounding box center [83, 166] width 27 height 27
checkbox input "true"
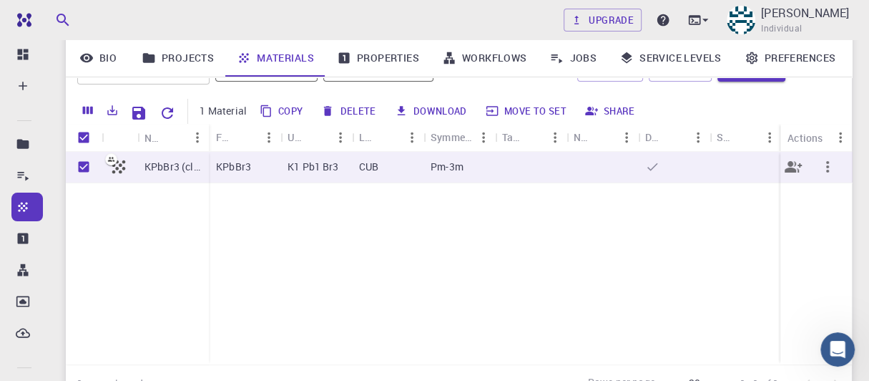
click at [835, 172] on icon "button" at bounding box center [827, 166] width 17 height 17
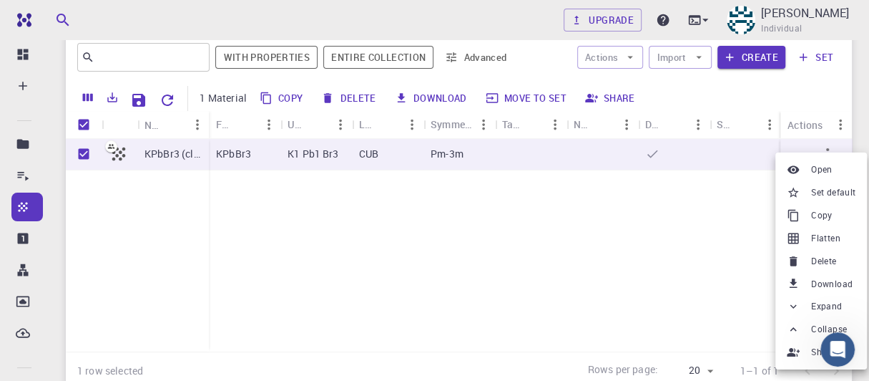
scroll to position [71, 0]
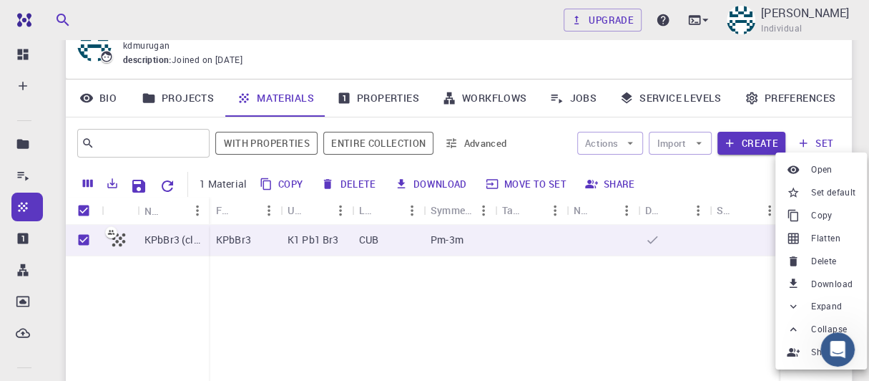
click at [382, 90] on div at bounding box center [434, 190] width 869 height 381
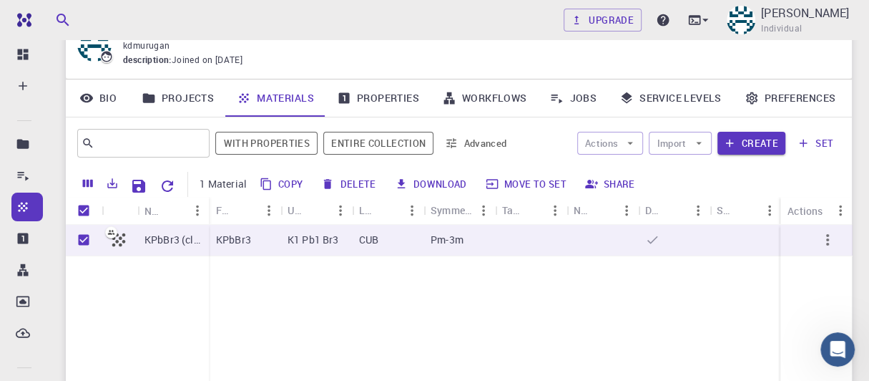
click at [384, 98] on link "Properties" at bounding box center [378, 97] width 105 height 37
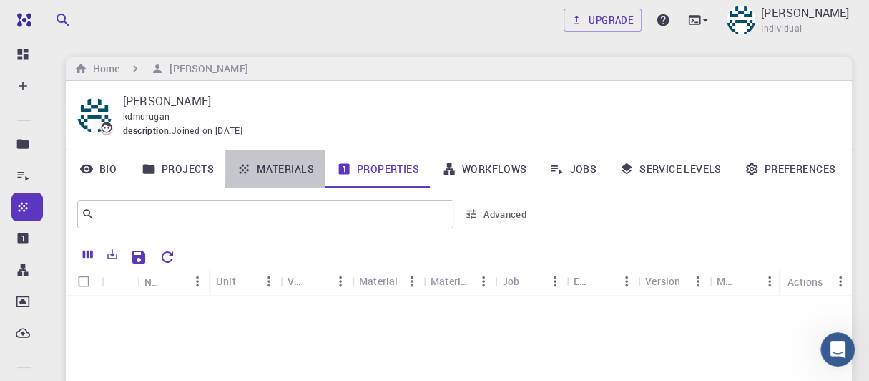
click at [276, 166] on link "Materials" at bounding box center [275, 168] width 100 height 37
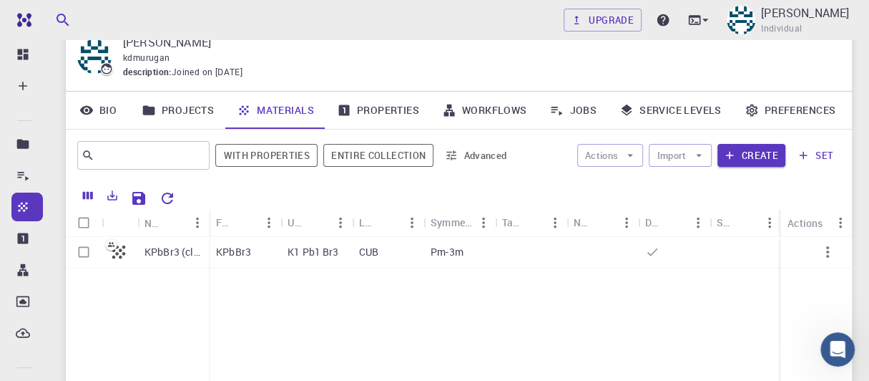
scroll to position [71, 0]
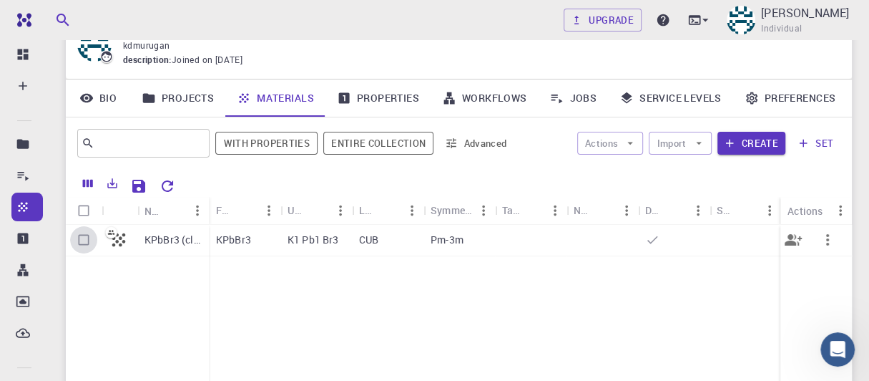
click at [84, 243] on input "Select row" at bounding box center [83, 239] width 27 height 27
checkbox input "true"
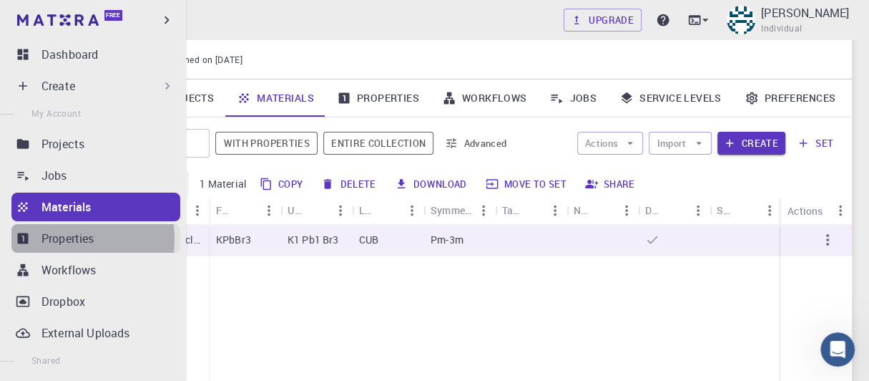
click at [39, 239] on link "Properties" at bounding box center [95, 238] width 169 height 29
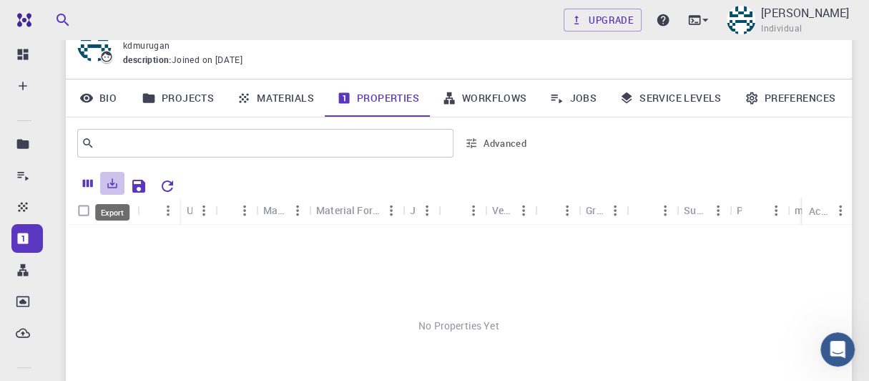
click at [103, 184] on button "Export" at bounding box center [112, 183] width 24 height 23
click at [305, 236] on div "No Properties Yet" at bounding box center [459, 326] width 786 height 202
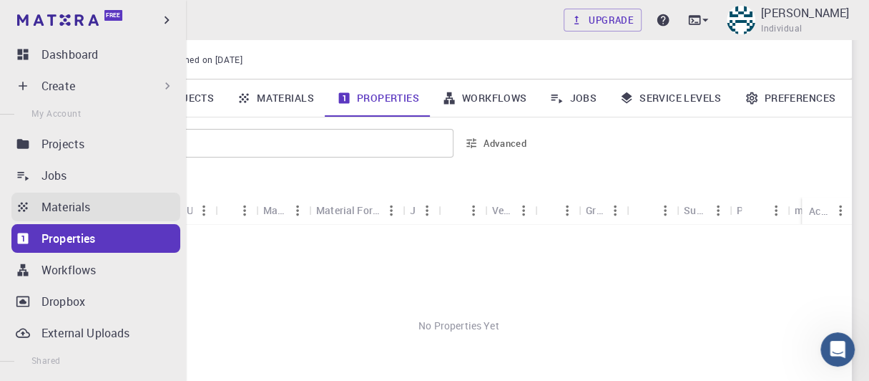
click at [48, 202] on p "Materials" at bounding box center [66, 206] width 49 height 17
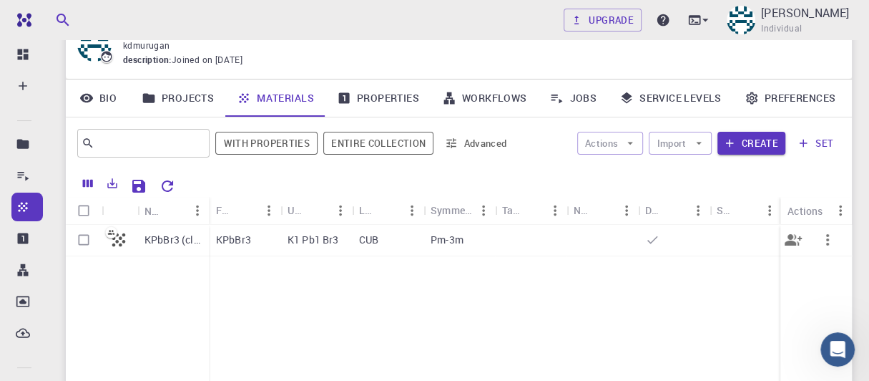
click at [253, 234] on div "KPbBr3" at bounding box center [245, 240] width 72 height 31
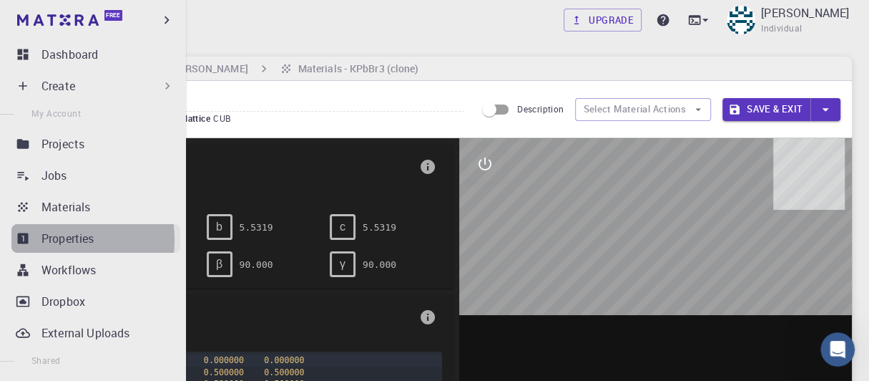
click at [40, 240] on link "Properties" at bounding box center [95, 238] width 169 height 29
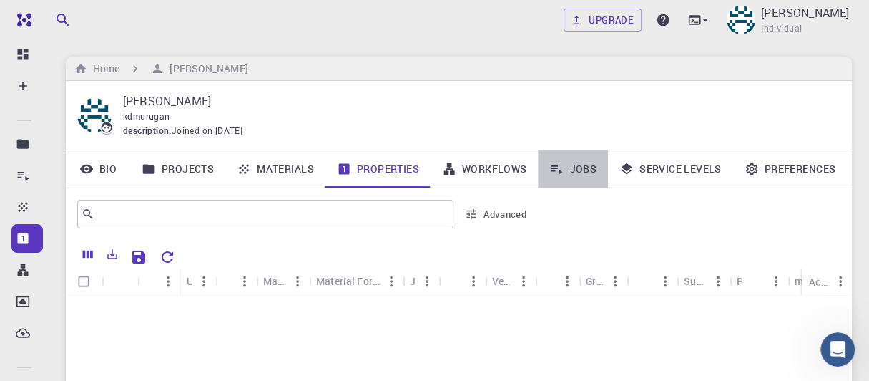
drag, startPoint x: 581, startPoint y: 155, endPoint x: 577, endPoint y: 167, distance: 12.9
click at [581, 156] on link "Jobs" at bounding box center [573, 168] width 70 height 37
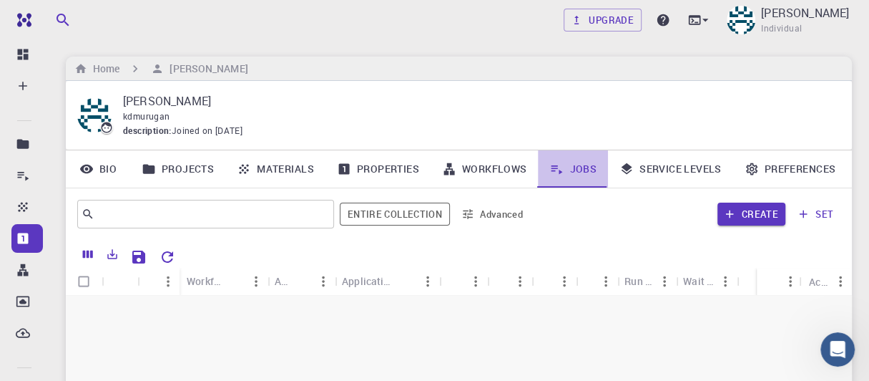
click at [577, 167] on link "Jobs" at bounding box center [573, 168] width 70 height 37
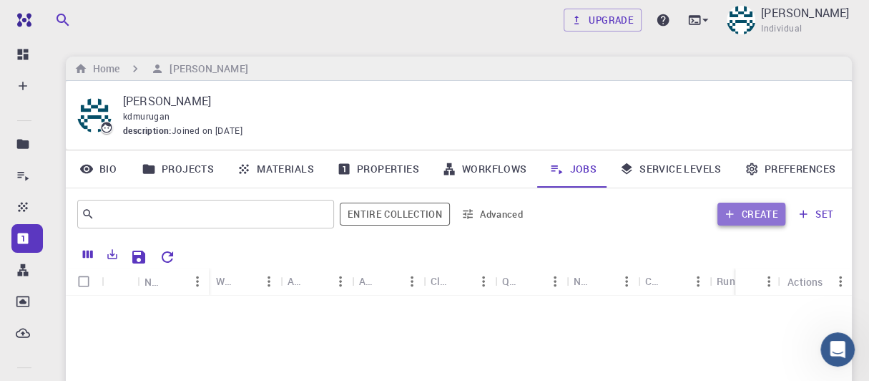
click at [738, 210] on button "Create" at bounding box center [752, 213] width 68 height 23
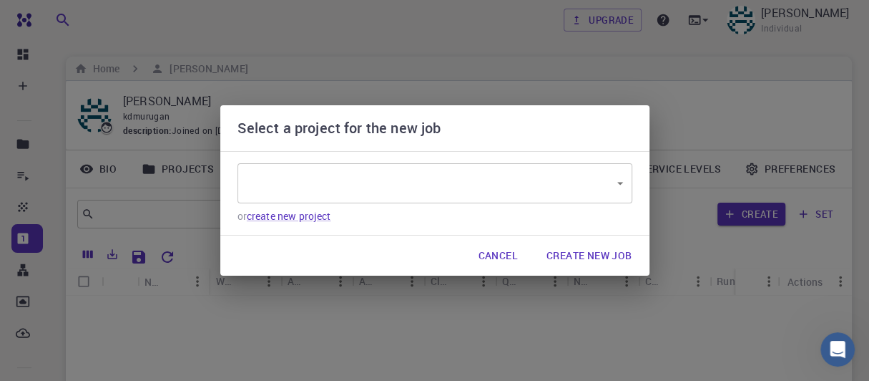
type input "qLitWEafLXyNCCQfd"
click at [235, 214] on div "Default qLitWEafLXyNCCQfd ​ or create new project" at bounding box center [434, 193] width 429 height 84
click at [265, 223] on link "create new project" at bounding box center [289, 216] width 84 height 14
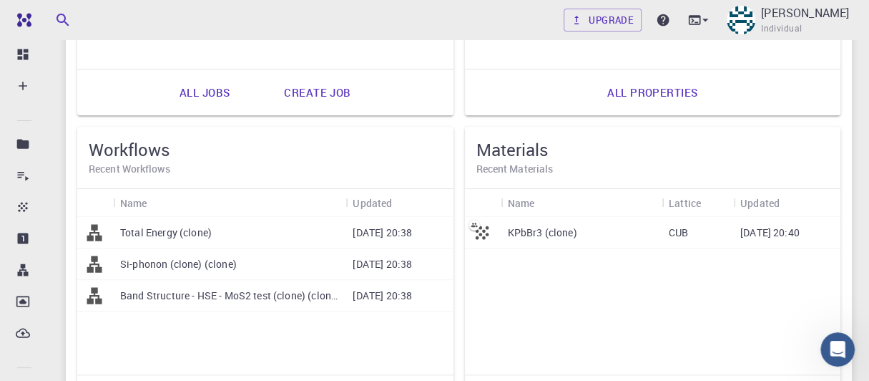
scroll to position [357, 0]
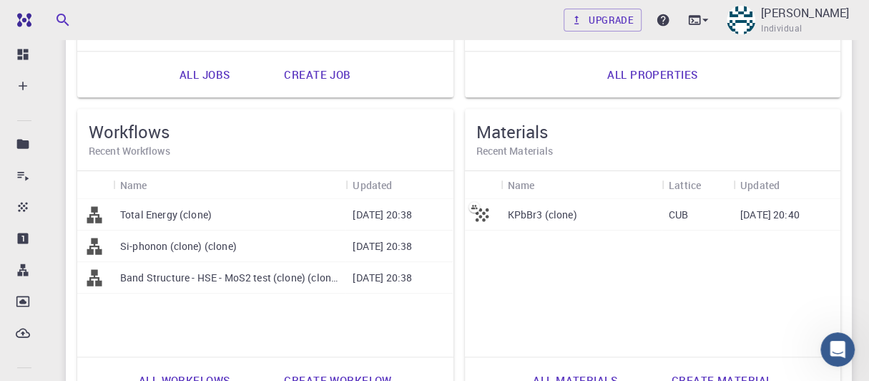
click at [397, 249] on p "[DATE] 20:38" at bounding box center [382, 246] width 59 height 14
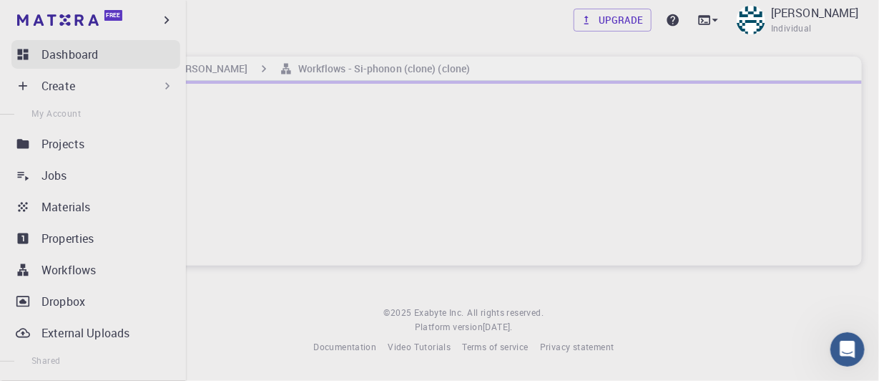
click at [24, 56] on icon at bounding box center [23, 54] width 11 height 11
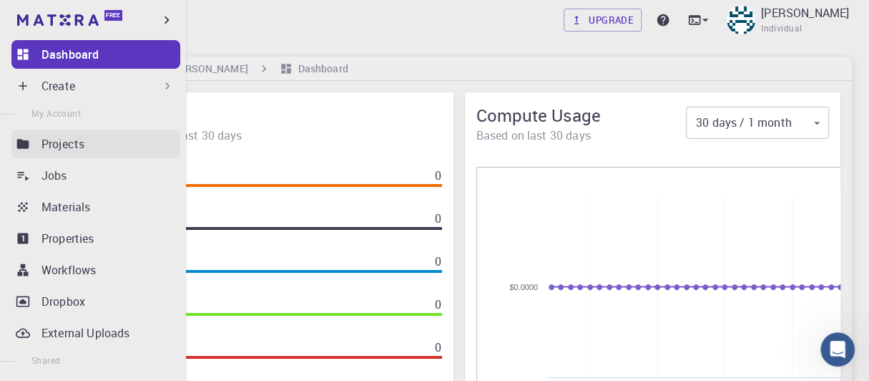
click at [27, 145] on icon at bounding box center [23, 143] width 12 height 9
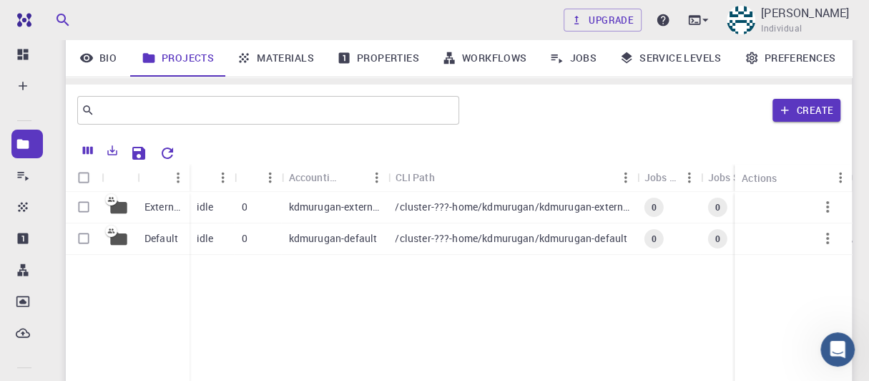
scroll to position [71, 0]
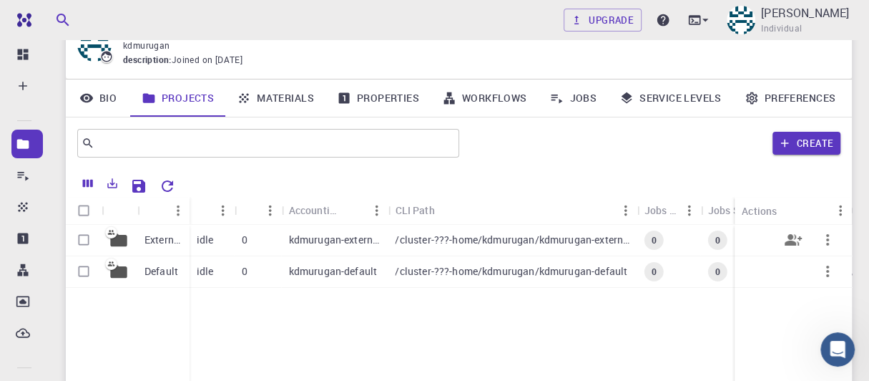
click at [228, 240] on div "idle" at bounding box center [212, 240] width 45 height 31
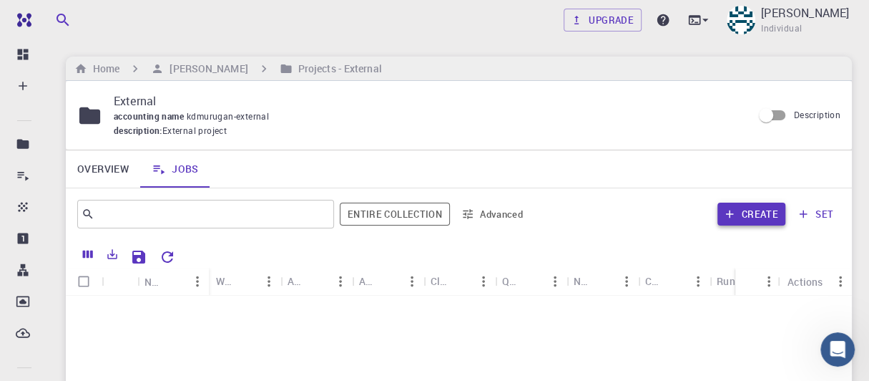
click at [752, 215] on button "Create" at bounding box center [752, 213] width 68 height 23
